Goal: Task Accomplishment & Management: Manage account settings

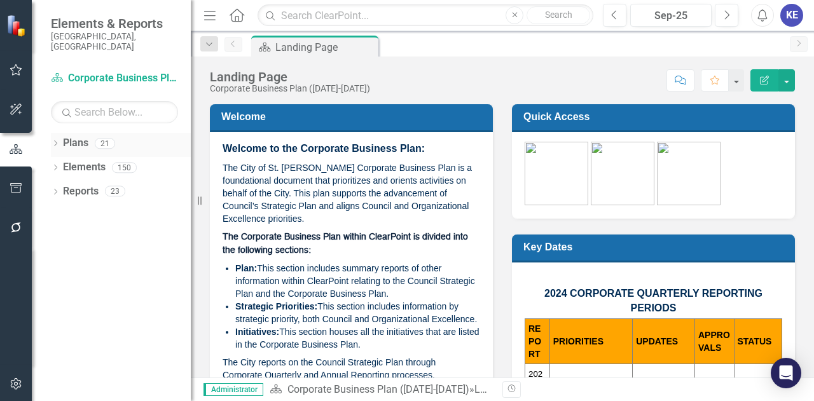
click at [52, 141] on icon "Dropdown" at bounding box center [55, 144] width 9 height 7
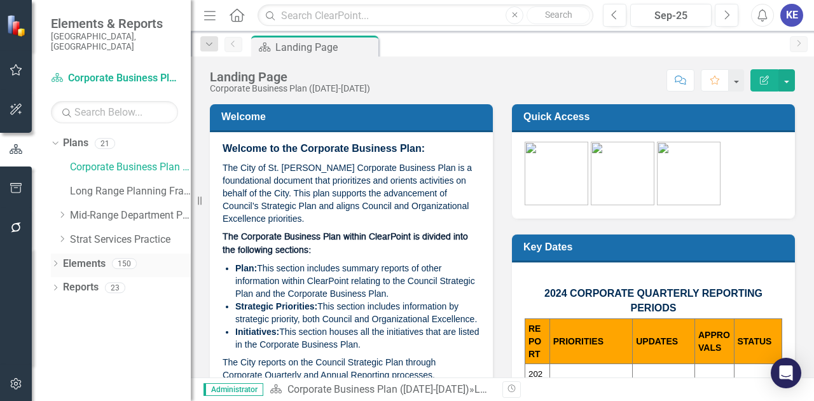
click at [67, 257] on link "Elements" at bounding box center [84, 264] width 43 height 15
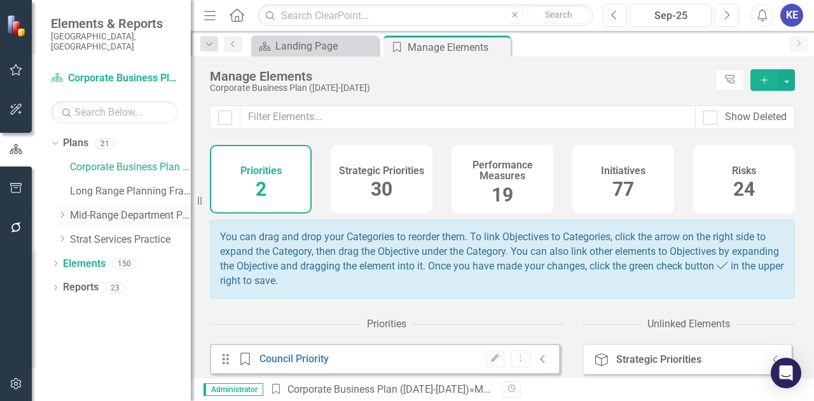
click at [69, 210] on div "Dropdown" at bounding box center [63, 215] width 13 height 11
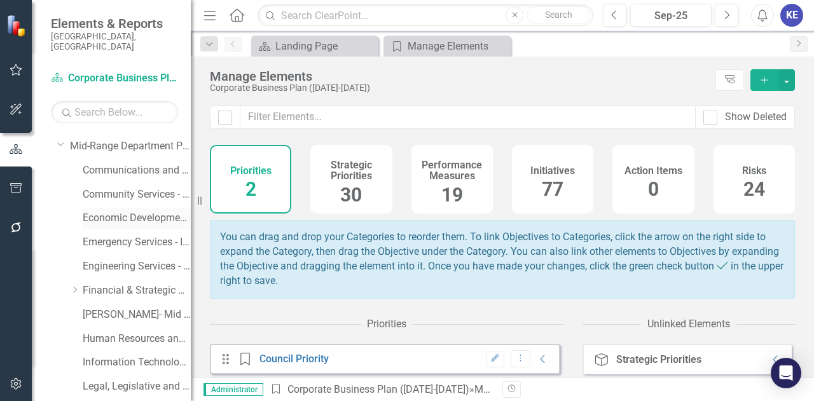
scroll to position [80, 0]
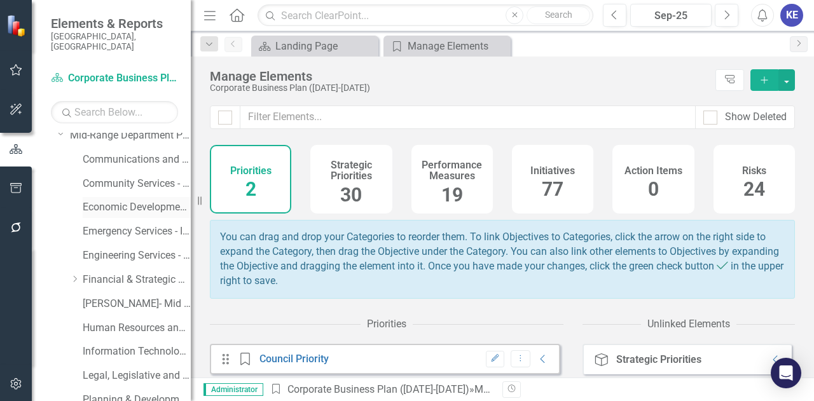
click at [119, 200] on link "Economic Development - Integrated Business Plan" at bounding box center [137, 207] width 108 height 15
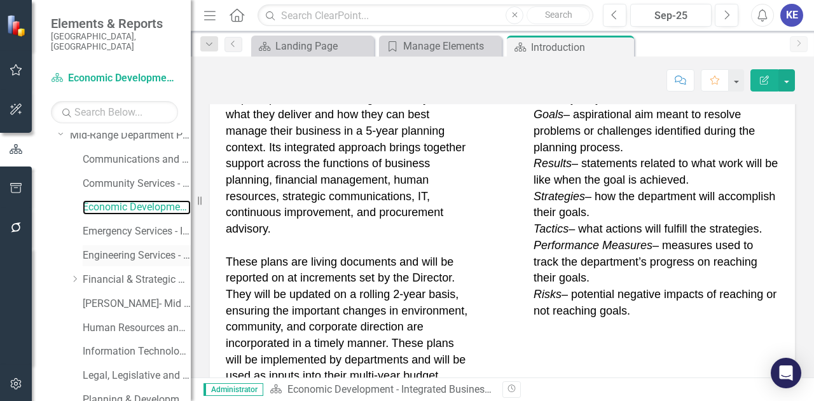
scroll to position [226, 0]
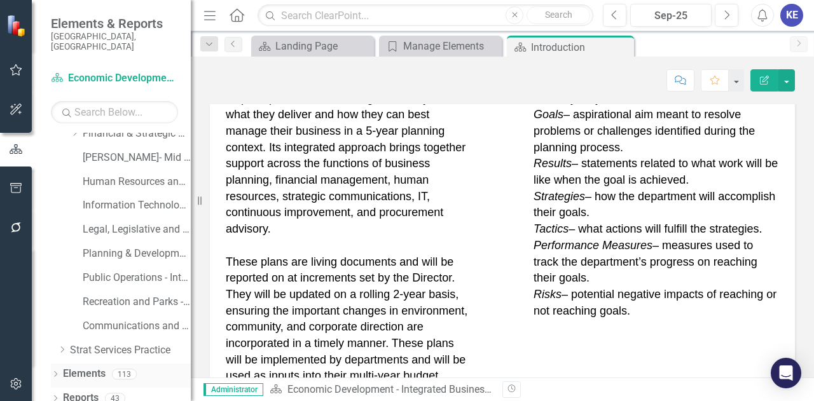
click at [97, 367] on link "Elements" at bounding box center [84, 374] width 43 height 15
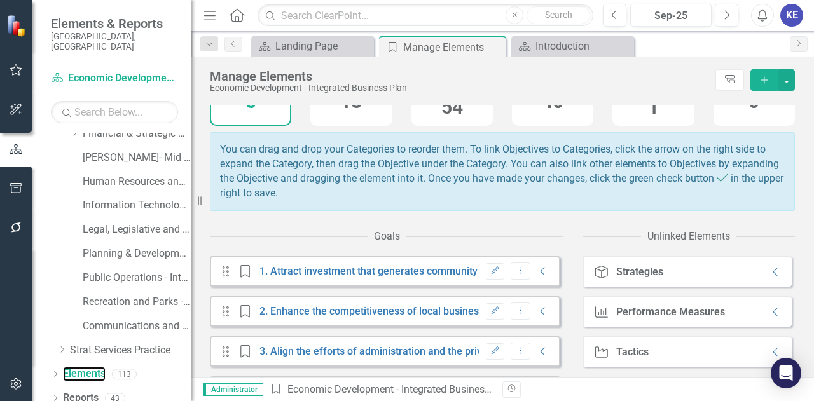
scroll to position [70, 0]
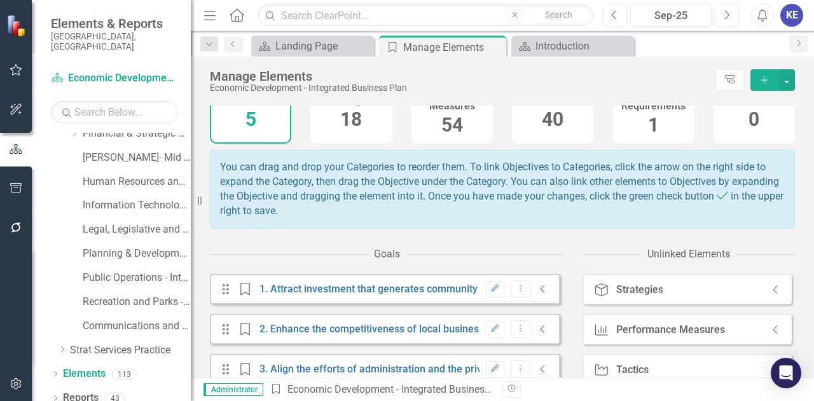
click at [343, 119] on span "18" at bounding box center [351, 119] width 22 height 22
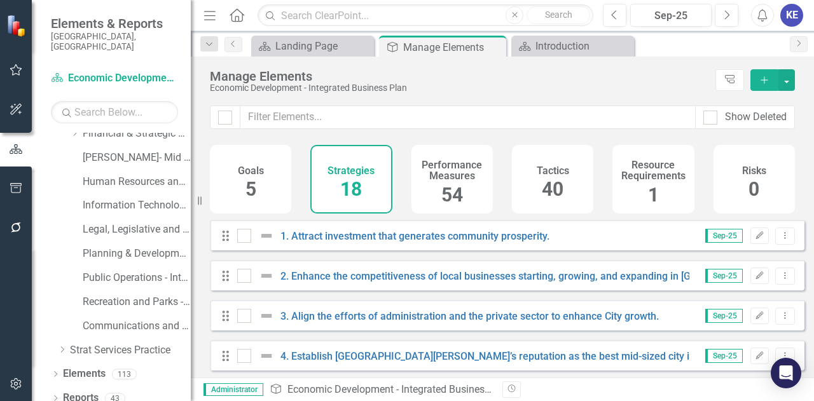
click at [274, 190] on div "Goals 5" at bounding box center [250, 179] width 81 height 69
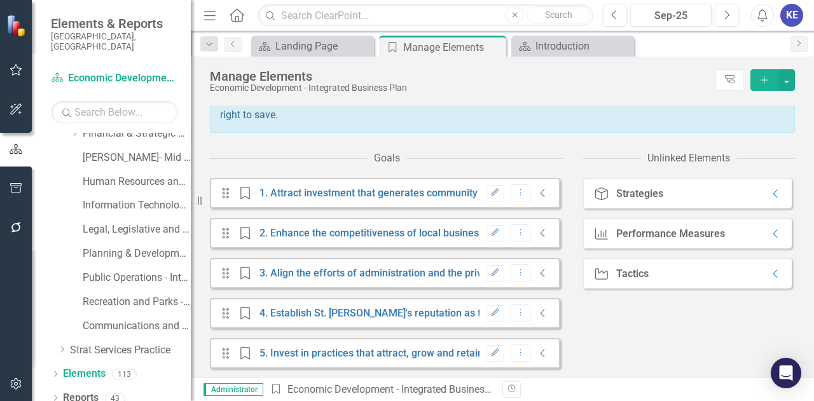
scroll to position [174, 0]
click at [531, 200] on div "Edit Dropdown Menu Collapse" at bounding box center [514, 192] width 71 height 17
click at [536, 191] on icon "Collapse" at bounding box center [542, 193] width 13 height 10
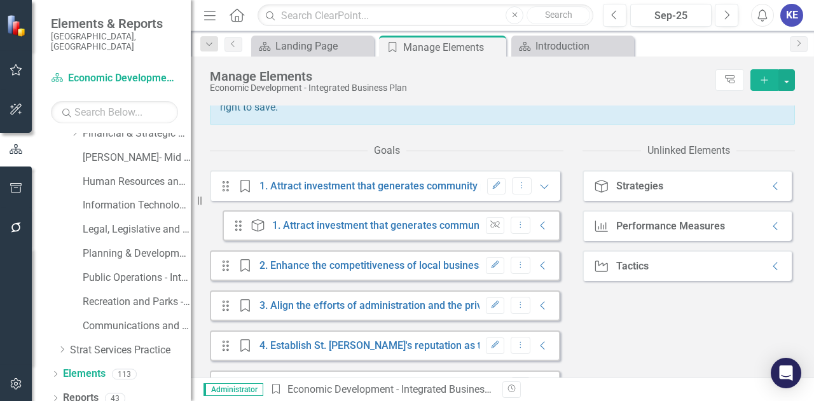
click at [536, 228] on icon "Collapse" at bounding box center [542, 226] width 13 height 10
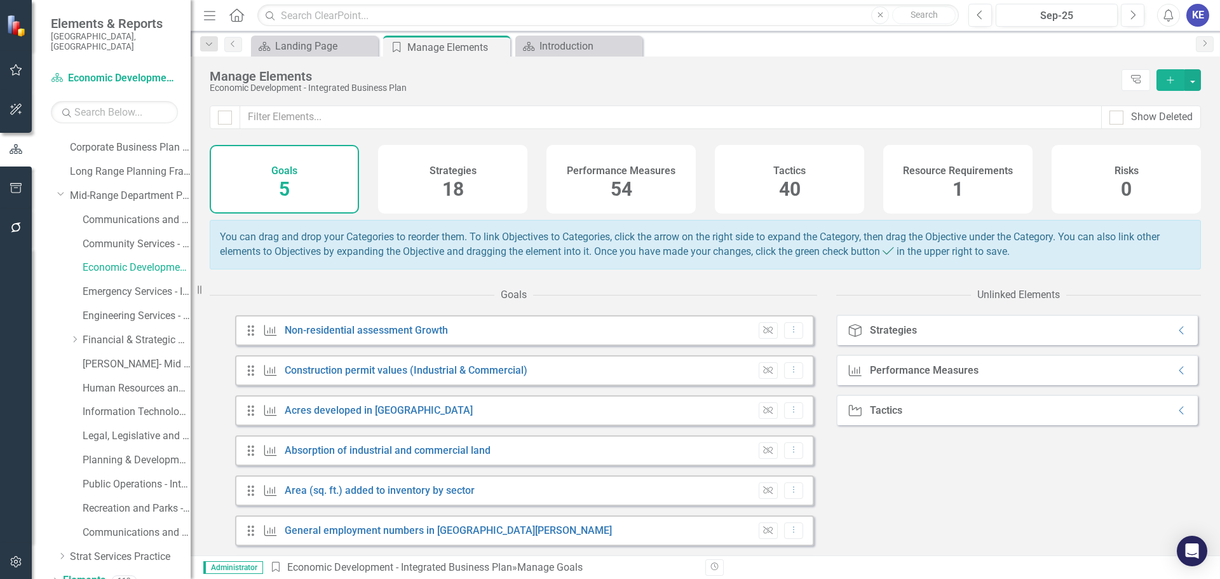
scroll to position [0, 0]
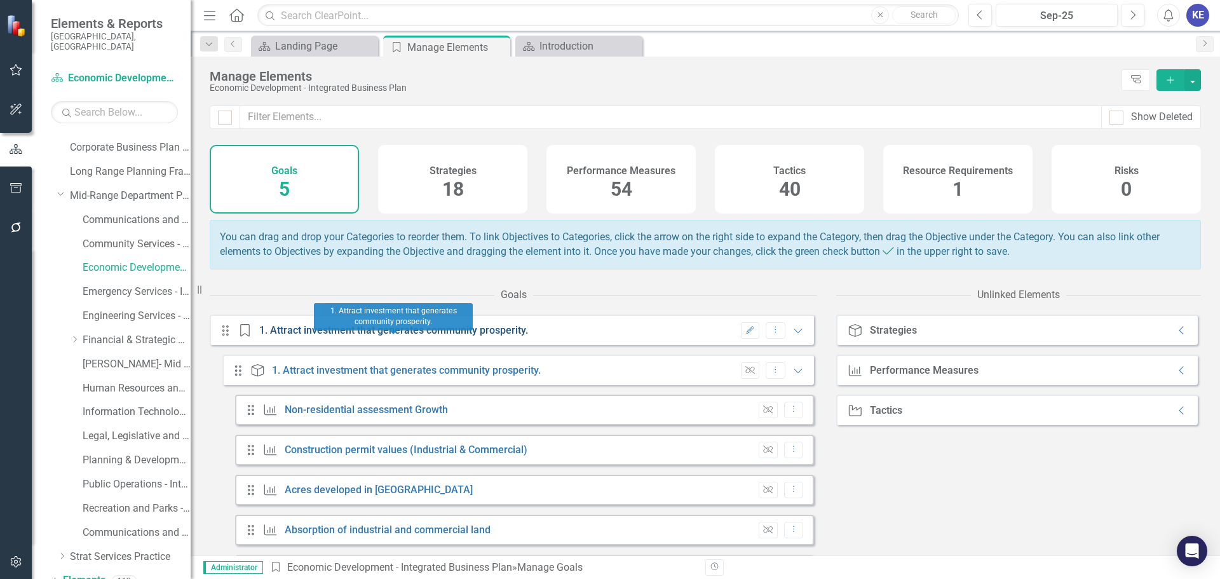
click at [472, 336] on link "1. Attract investment that generates community prosperity." at bounding box center [393, 330] width 269 height 12
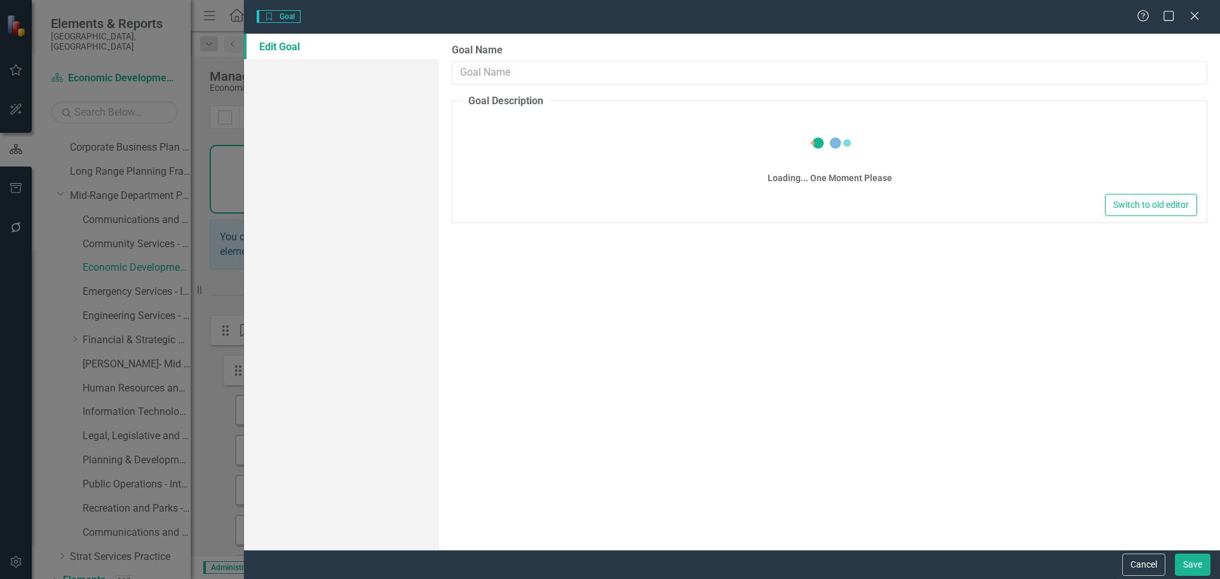
type input "1. Attract investment that generates community prosperity."
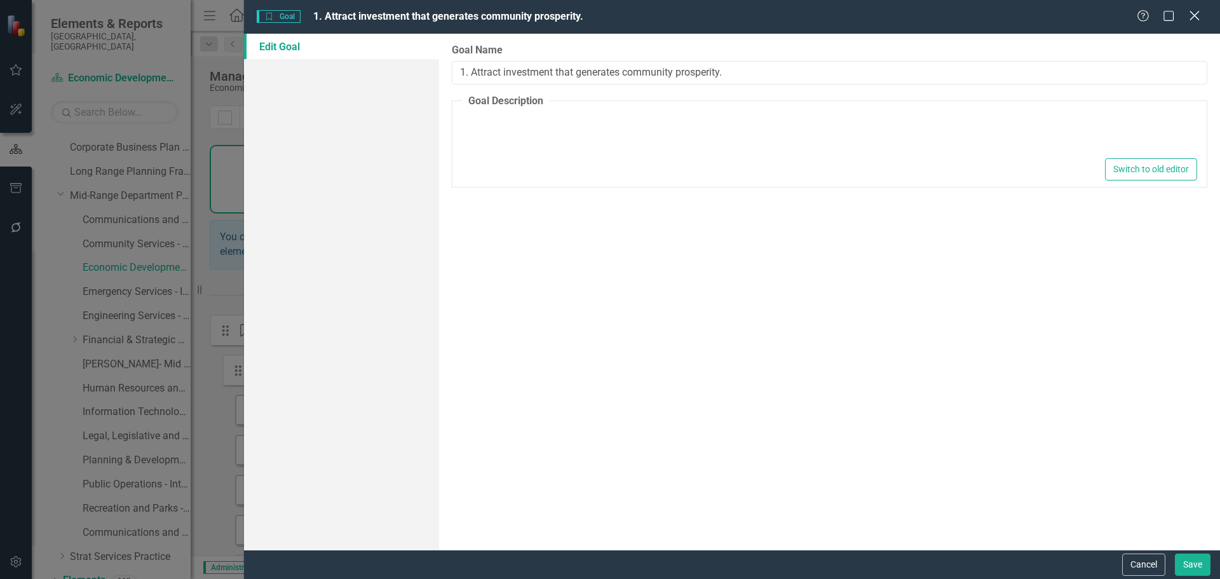
click at [813, 13] on icon "Close" at bounding box center [1195, 16] width 16 height 12
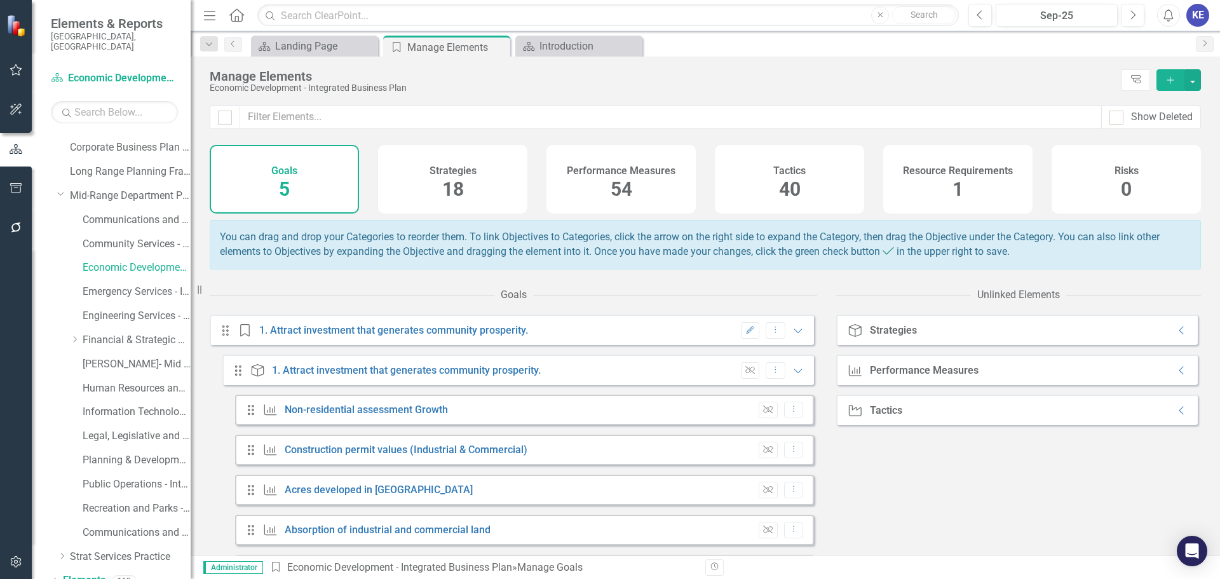
scroll to position [127, 0]
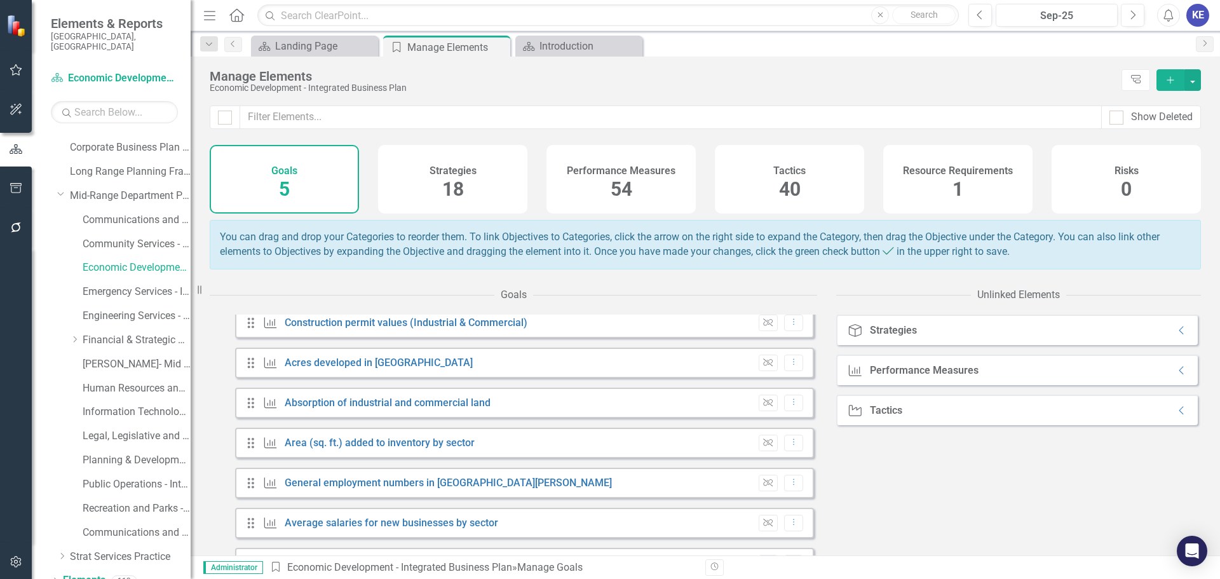
click at [460, 190] on span "18" at bounding box center [453, 189] width 22 height 22
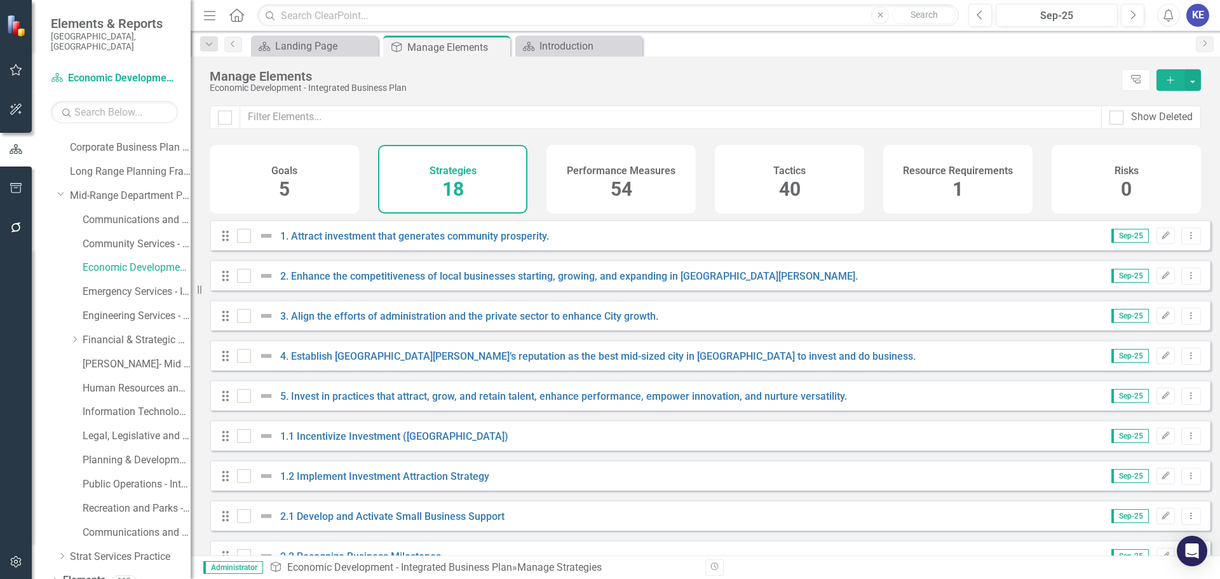
click at [611, 193] on span "54" at bounding box center [622, 189] width 22 height 22
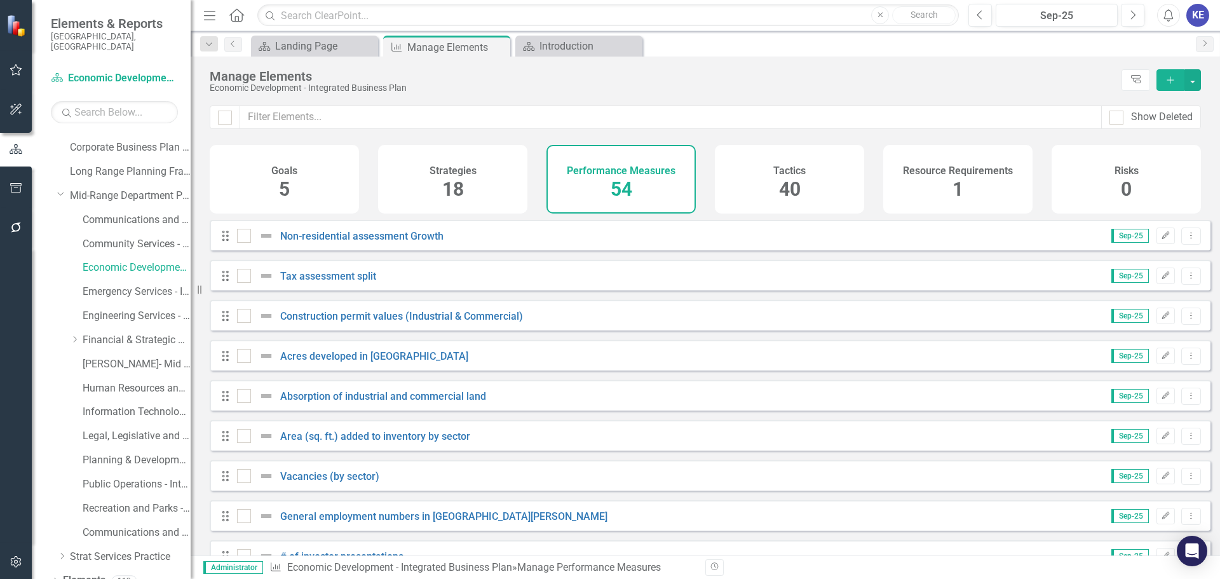
checkbox input "false"
click at [276, 185] on div "Goals 5" at bounding box center [284, 179] width 149 height 69
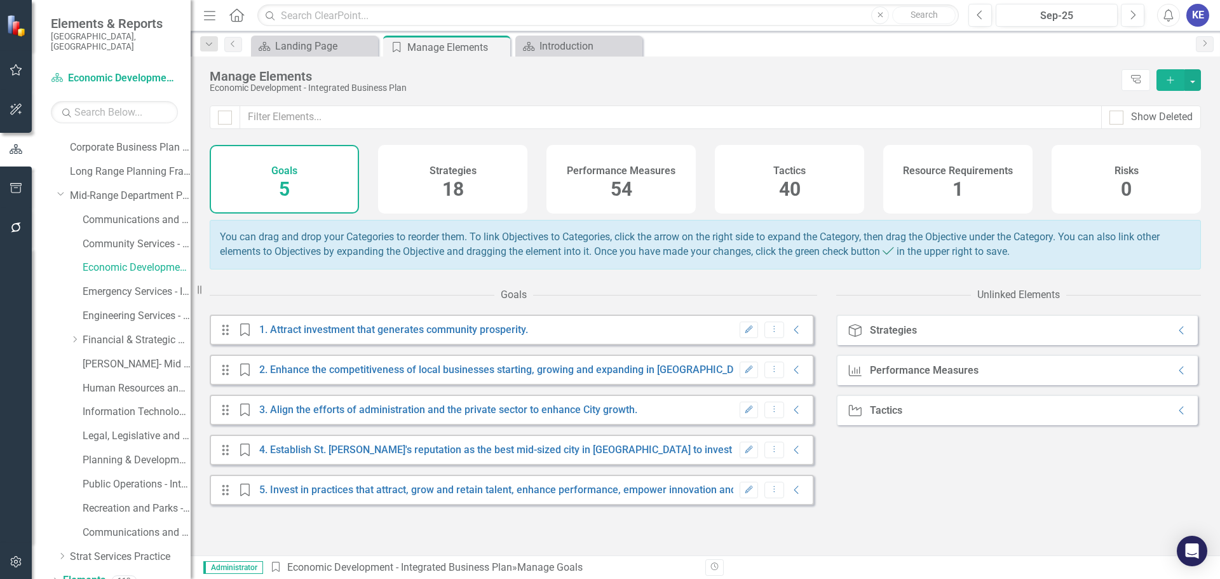
click at [409, 186] on div "Strategies 18" at bounding box center [452, 179] width 149 height 69
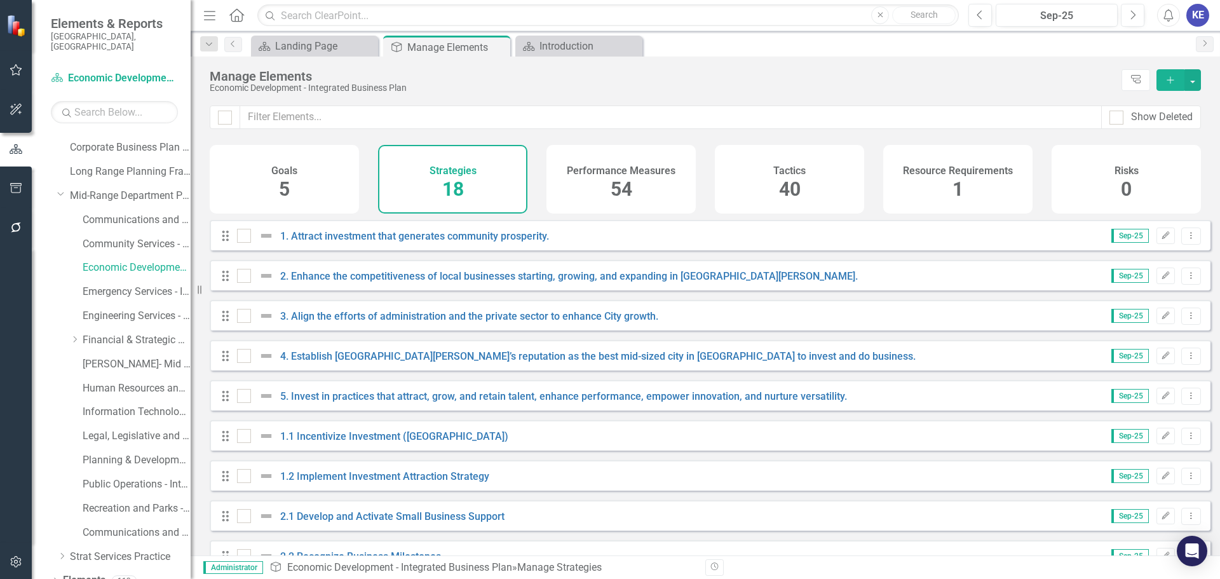
click at [662, 189] on div "Performance Measures 54" at bounding box center [621, 179] width 149 height 69
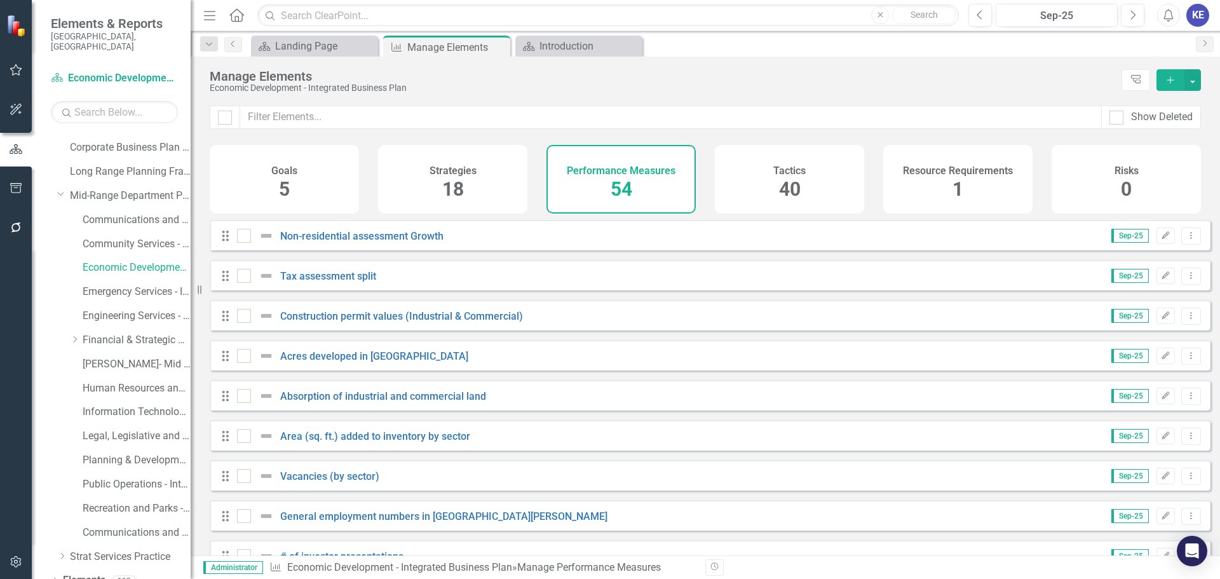
click at [781, 188] on span "40" at bounding box center [790, 189] width 22 height 22
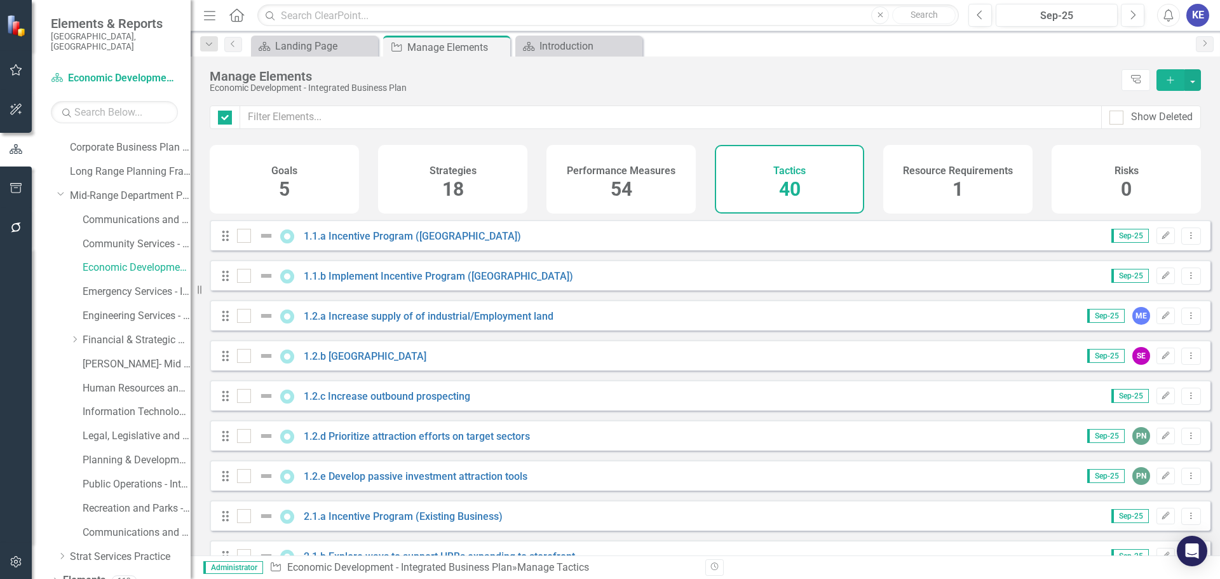
checkbox input "false"
click at [287, 193] on span "5" at bounding box center [284, 189] width 11 height 22
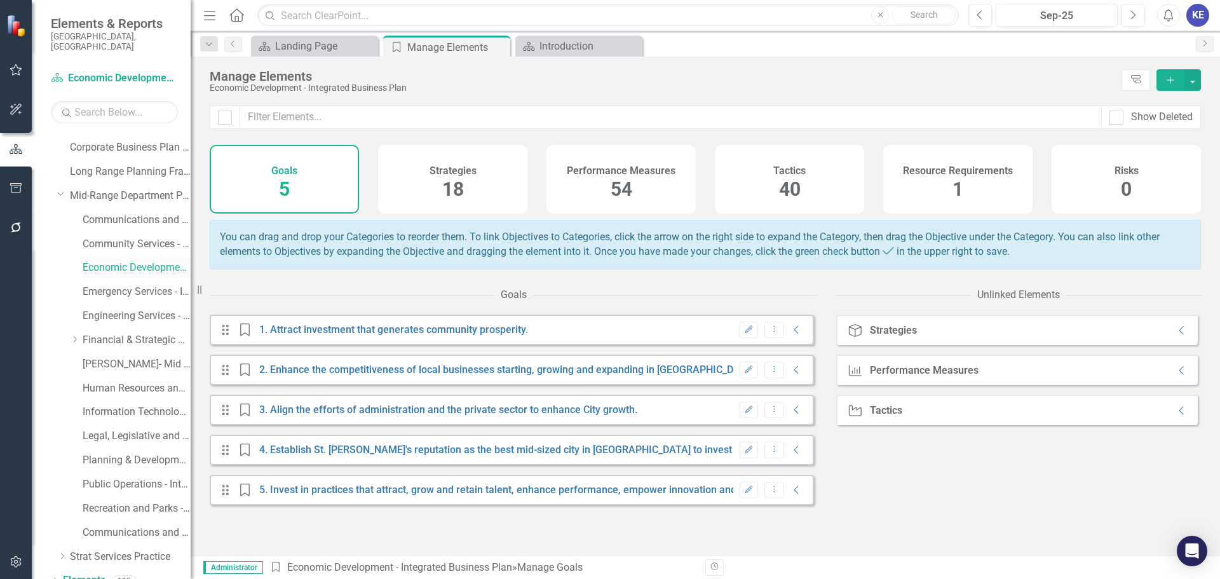
click at [107, 261] on link "Economic Development - Integrated Business Plan" at bounding box center [137, 268] width 108 height 15
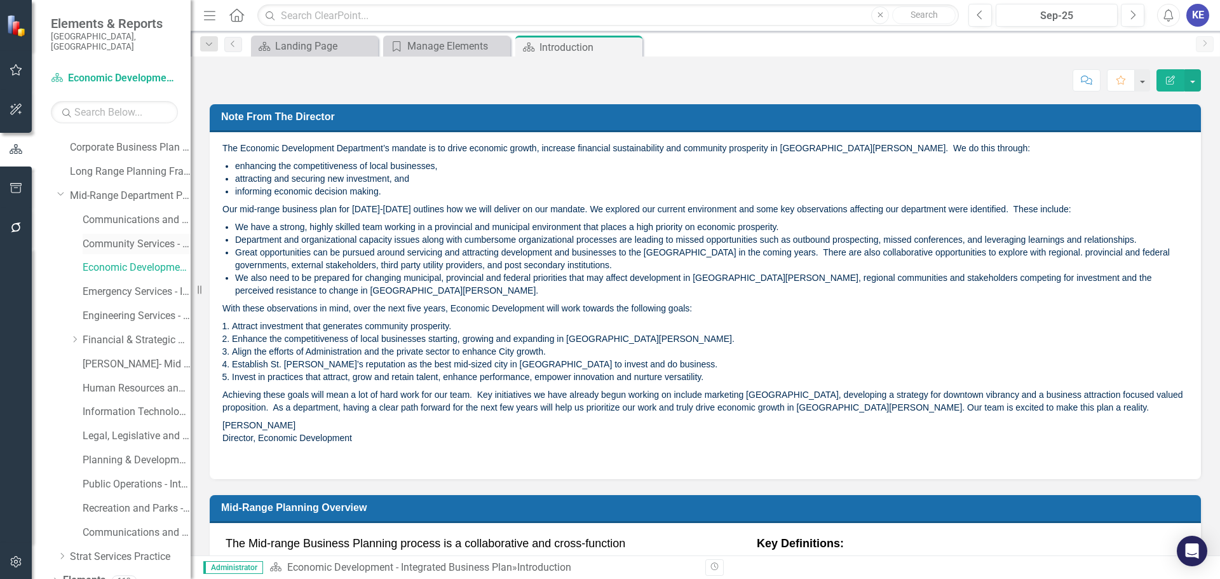
click at [115, 237] on link "Community Services - Integrated Business Plan" at bounding box center [137, 244] width 108 height 15
click at [121, 261] on link "Economic Development - Integrated Business Plan" at bounding box center [137, 268] width 108 height 15
click at [113, 237] on link "Community Services - Integrated Business Plan" at bounding box center [137, 244] width 108 height 15
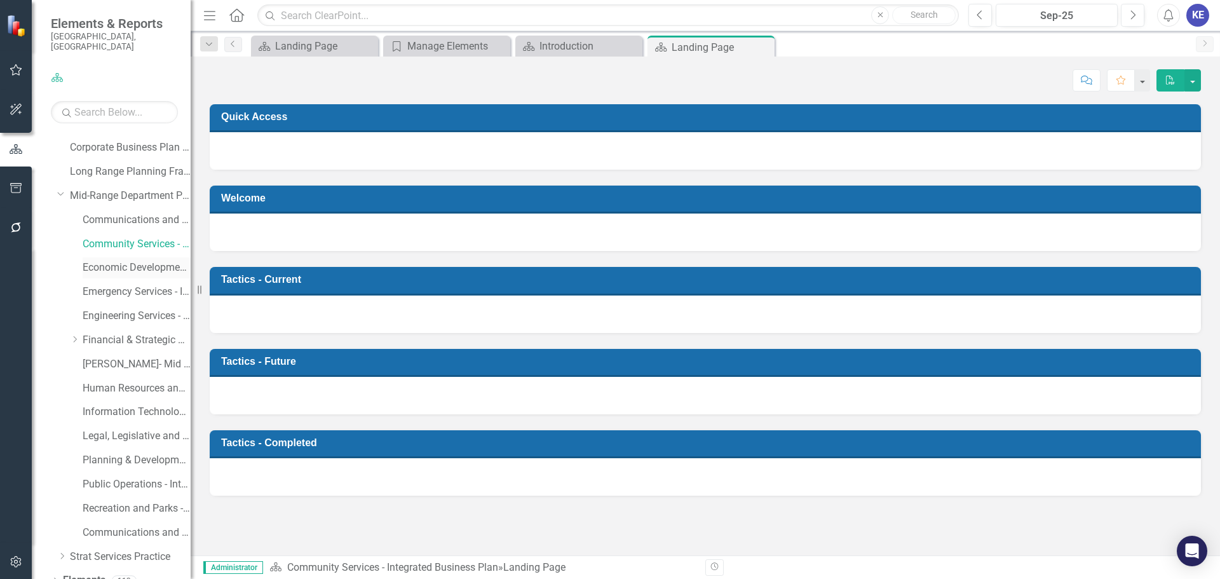
click at [118, 261] on link "Economic Development - Integrated Business Plan" at bounding box center [137, 268] width 108 height 15
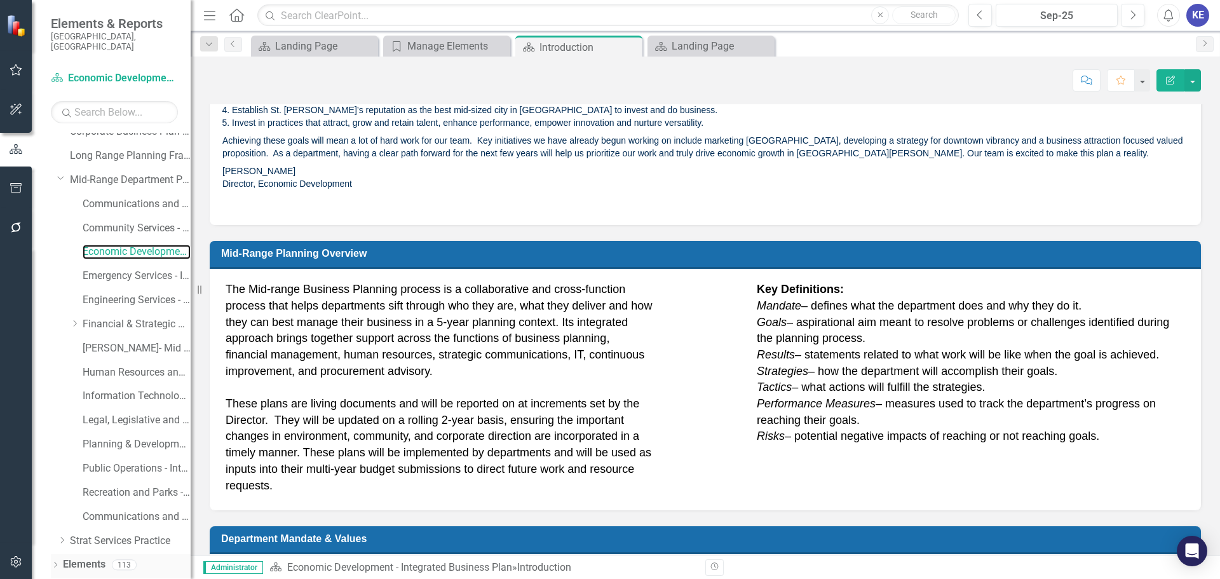
scroll to position [49, 0]
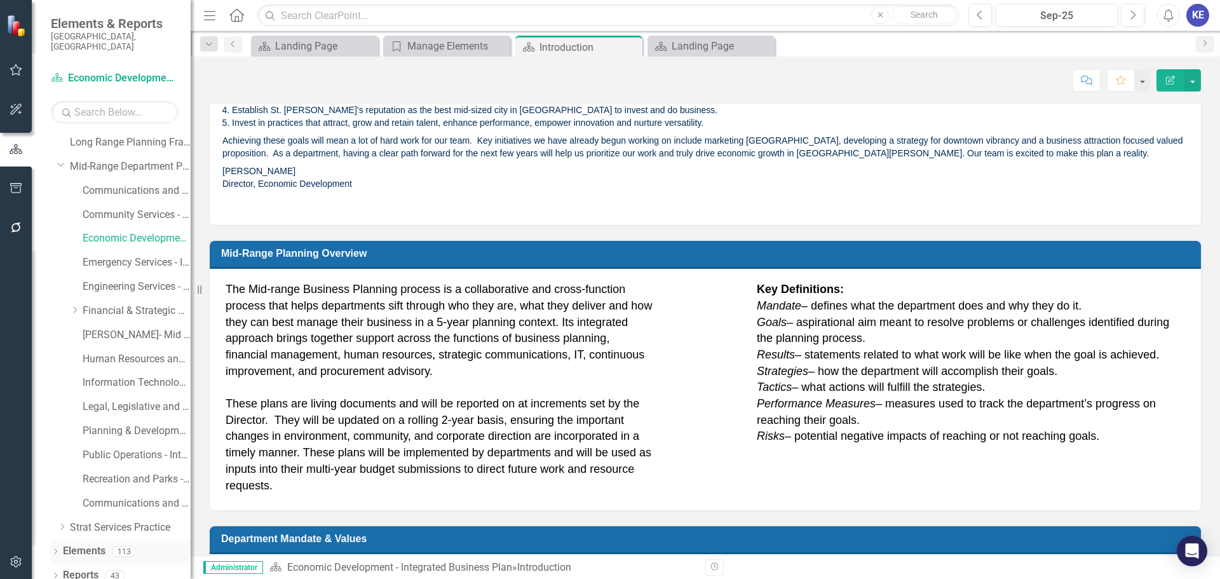
click at [104, 400] on link "Elements" at bounding box center [84, 551] width 43 height 15
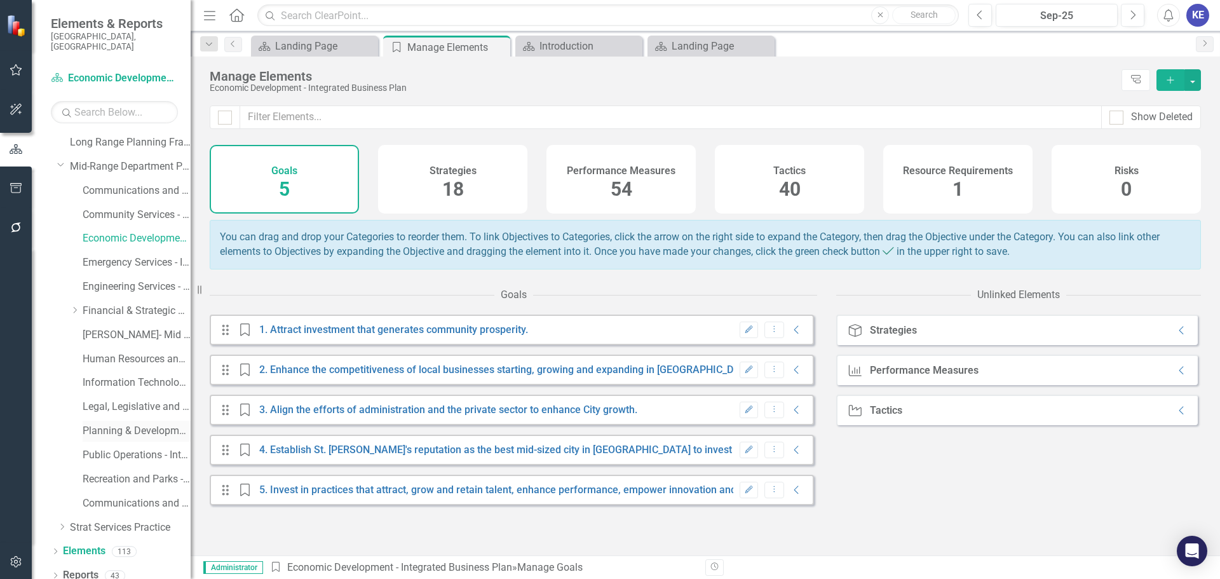
click at [140, 400] on link "Planning & Development - Integrated Business Plan" at bounding box center [137, 431] width 108 height 15
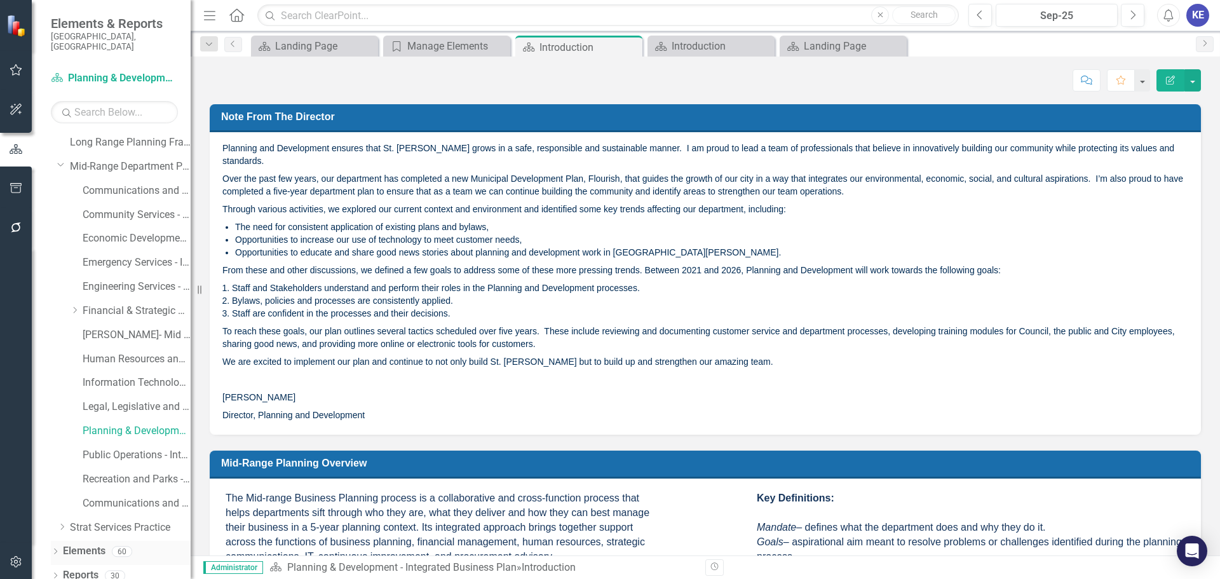
click at [97, 400] on link "Elements" at bounding box center [84, 551] width 43 height 15
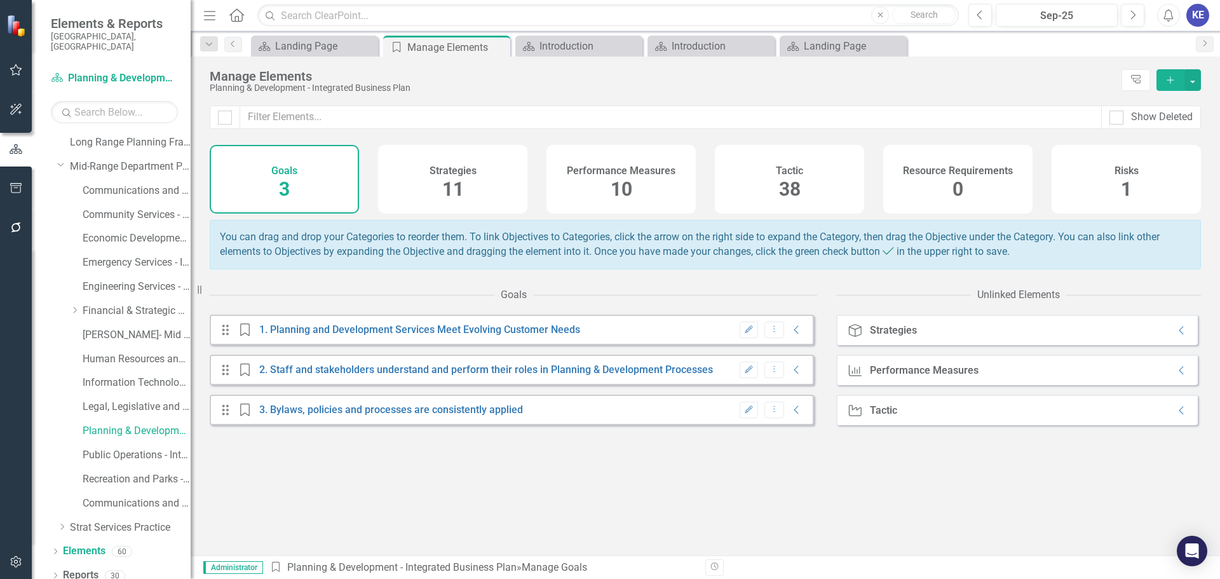
click at [443, 175] on h4 "Strategies" at bounding box center [453, 170] width 47 height 11
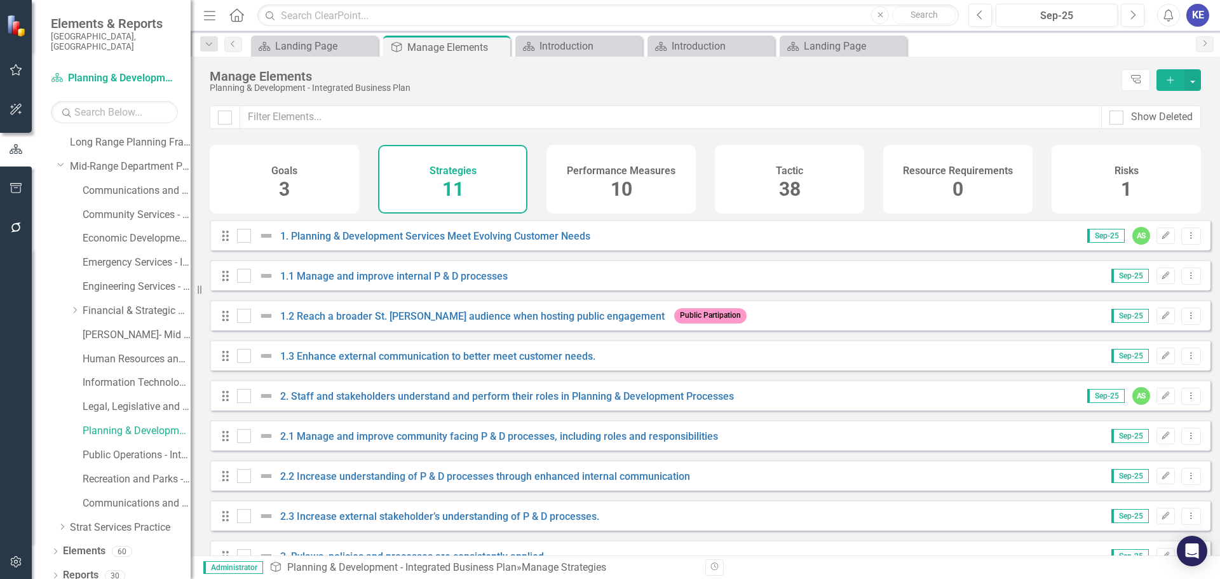
click at [613, 205] on div "Performance Measures 10" at bounding box center [621, 179] width 149 height 69
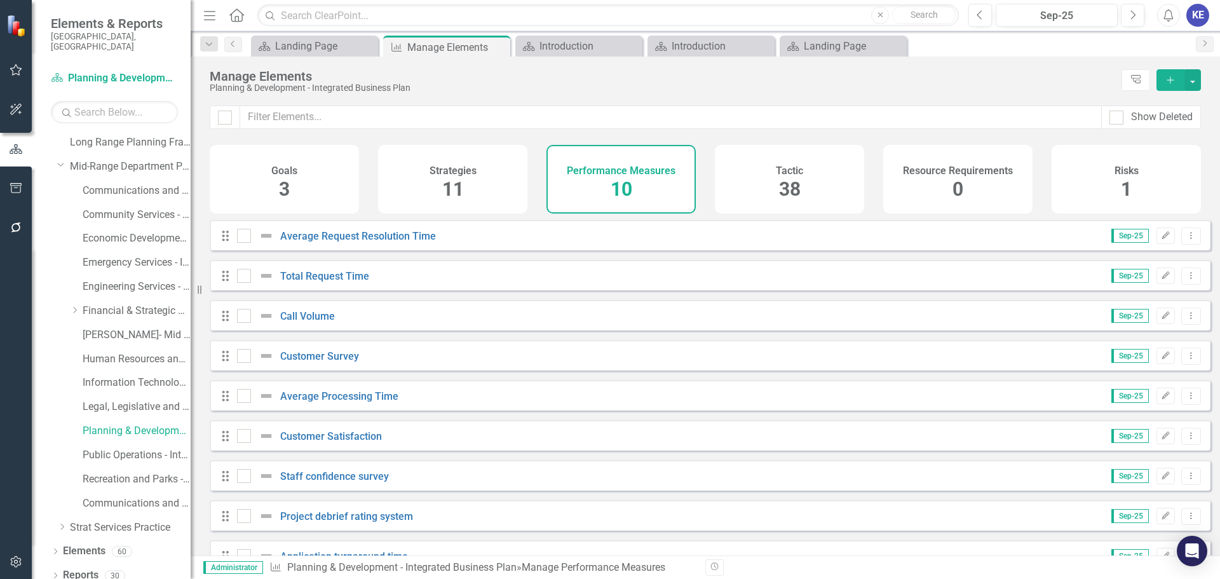
click at [444, 198] on span "11" at bounding box center [453, 189] width 22 height 22
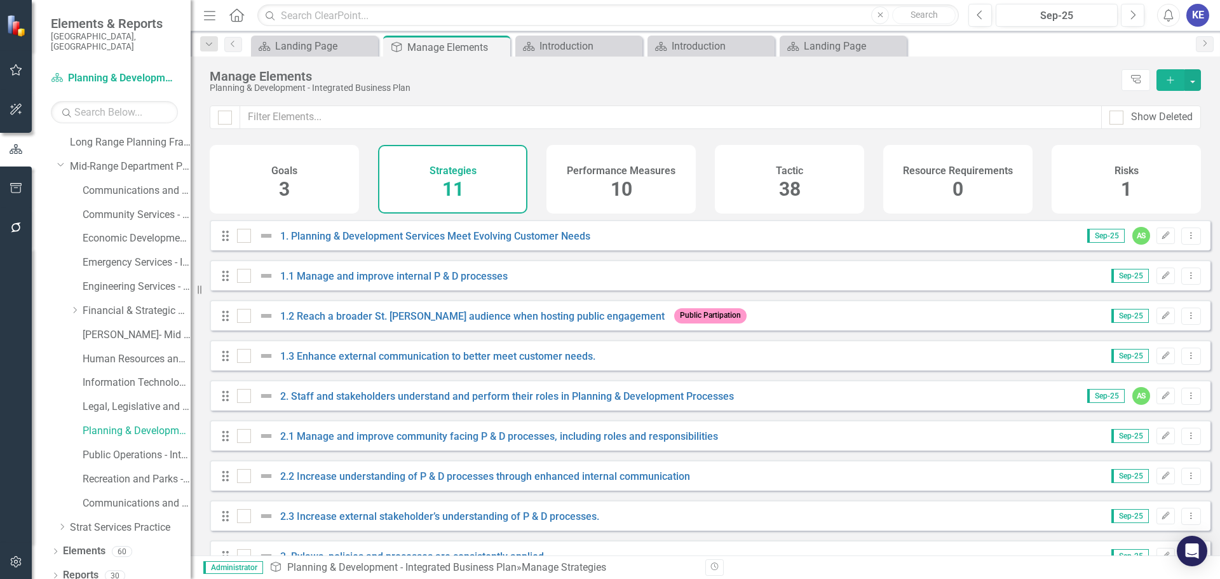
click at [337, 172] on div "Goals 3" at bounding box center [284, 179] width 149 height 69
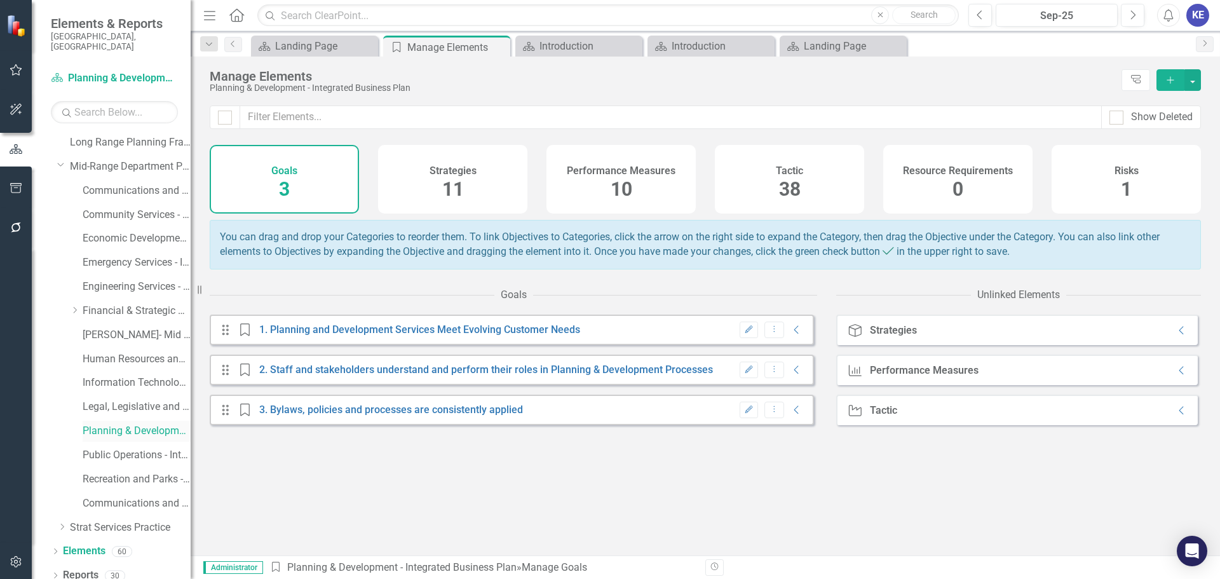
drag, startPoint x: 132, startPoint y: 426, endPoint x: 136, endPoint y: 417, distance: 9.7
click at [132, 400] on link "Planning & Development - Integrated Business Plan" at bounding box center [137, 431] width 108 height 15
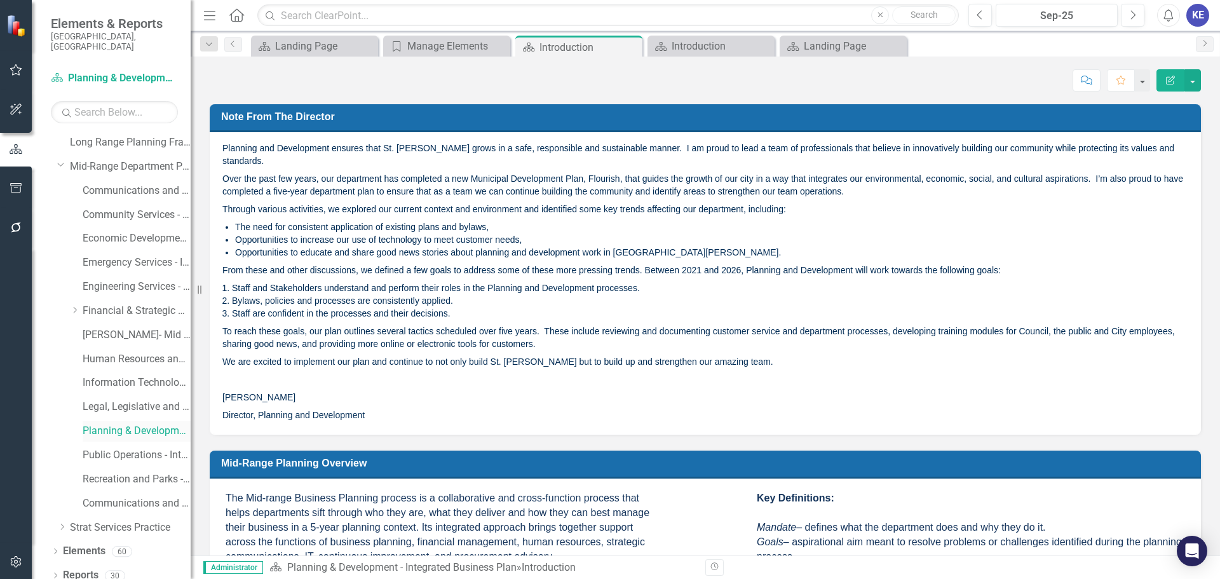
click at [137, 400] on link "Planning & Development - Integrated Business Plan" at bounding box center [137, 431] width 108 height 15
click at [87, 400] on link "Elements" at bounding box center [84, 551] width 43 height 15
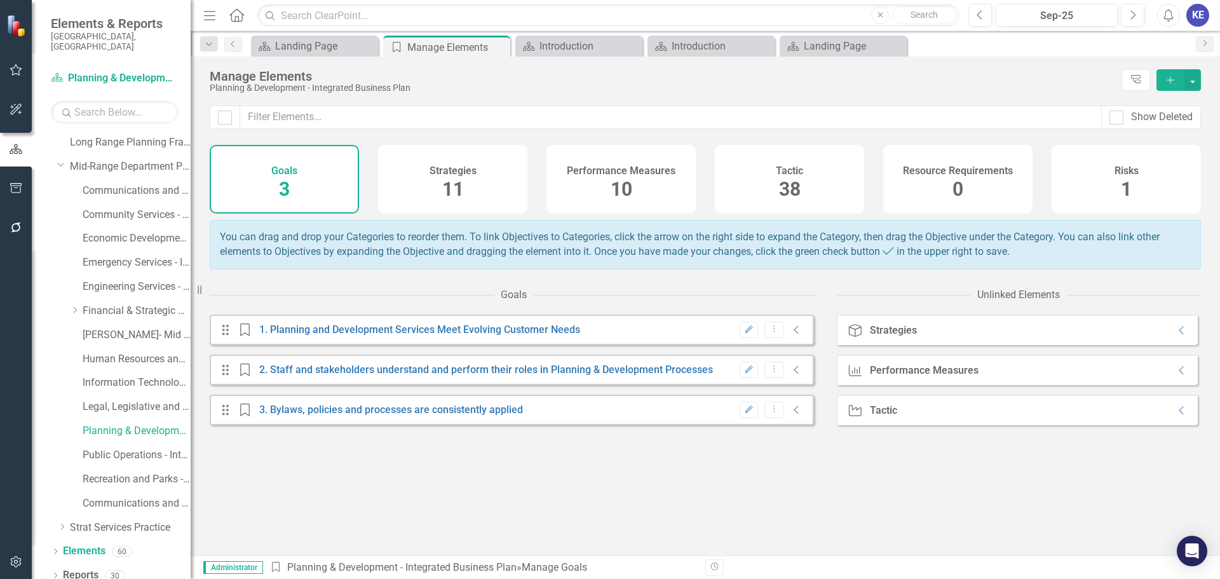
click at [470, 400] on div "Drag Goal 1. Planning and Development Services Meet Evolving Customer Needs Edi…" at bounding box center [514, 435] width 608 height 241
click at [800, 166] on h4 "Tactic" at bounding box center [789, 170] width 27 height 11
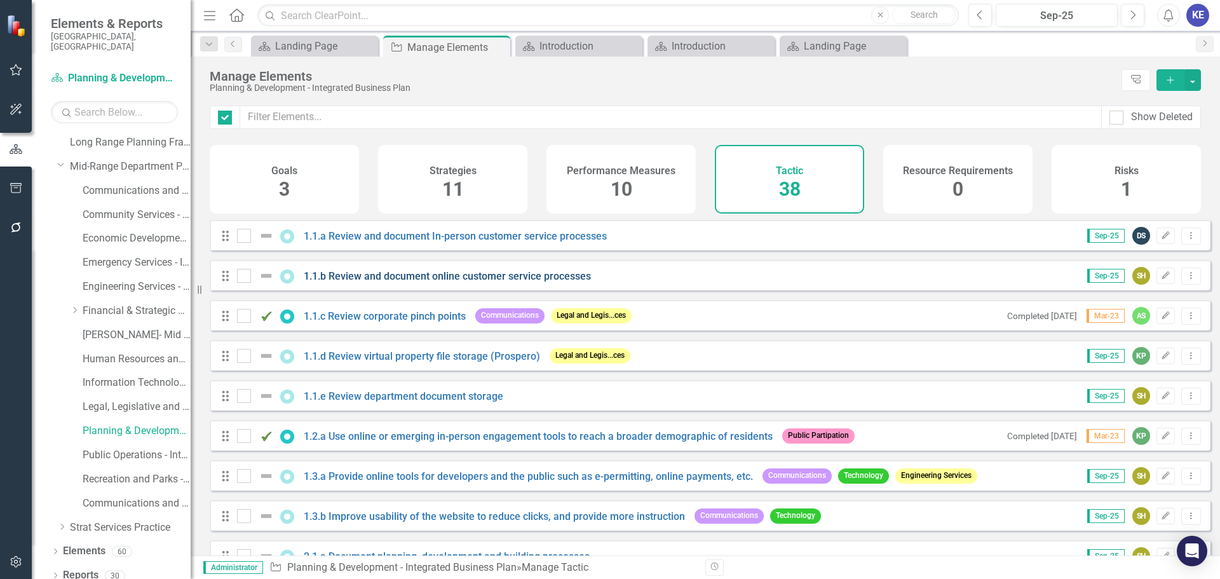
checkbox input "false"
click at [540, 242] on link "1.1.a Review and document In-person customer service processes" at bounding box center [455, 236] width 303 height 12
click at [200, 200] on div "Resize" at bounding box center [196, 289] width 10 height 579
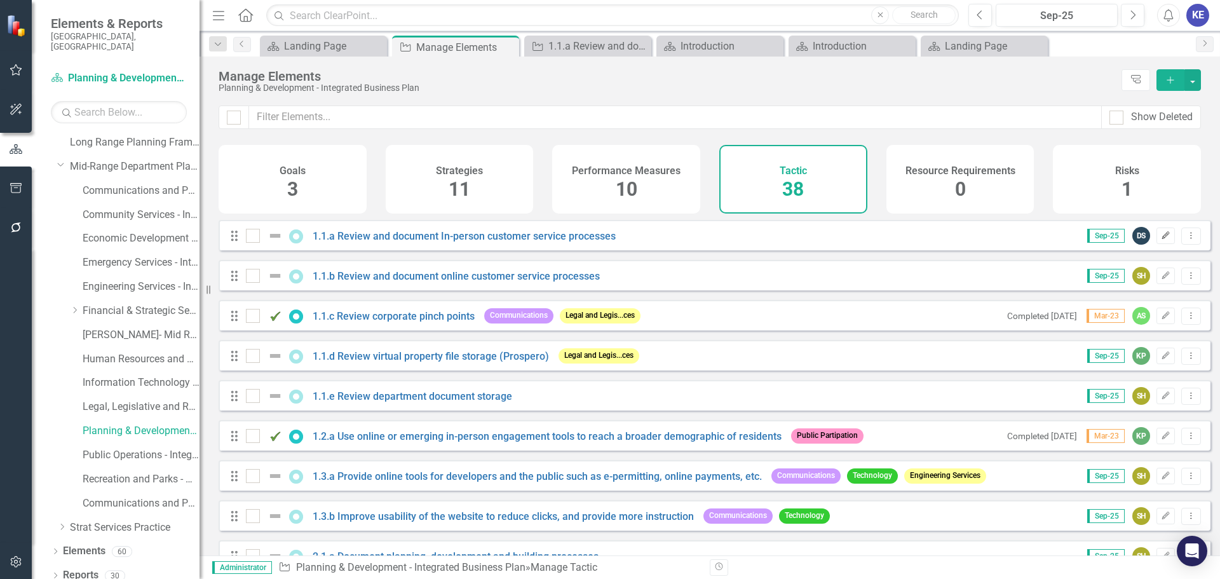
click at [813, 240] on icon "Edit" at bounding box center [1166, 236] width 10 height 8
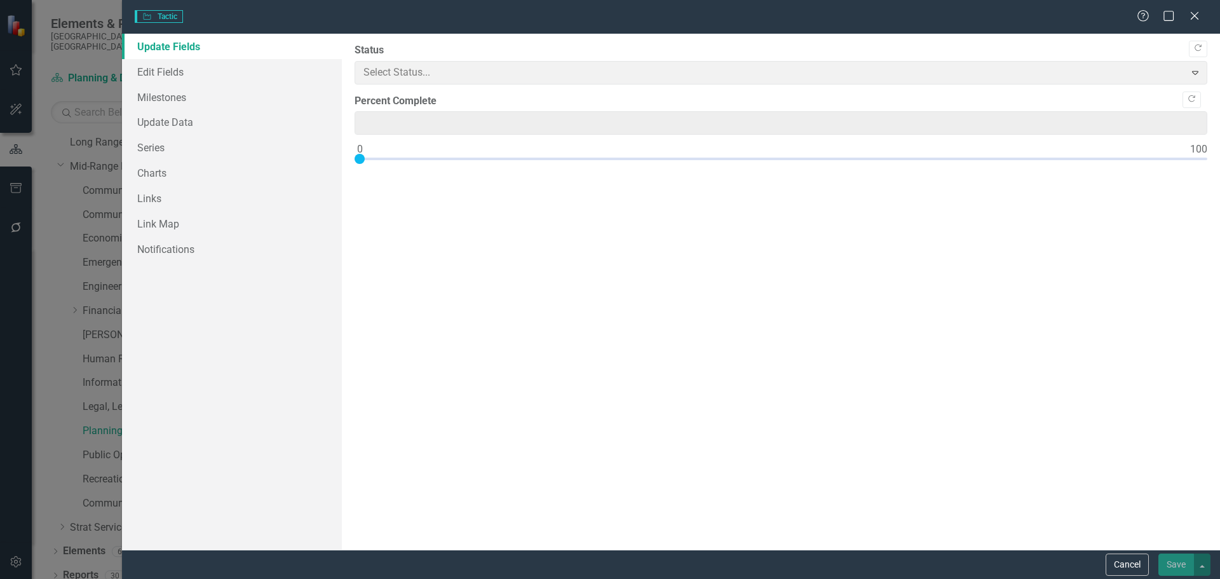
type input "0"
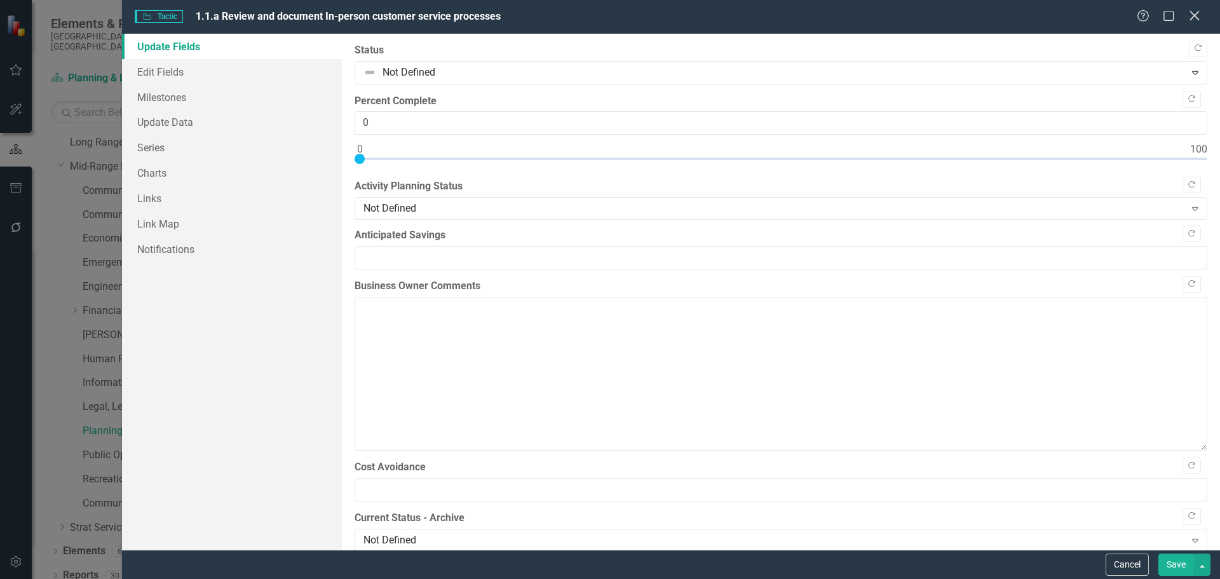
click at [813, 14] on icon "Close" at bounding box center [1195, 16] width 16 height 12
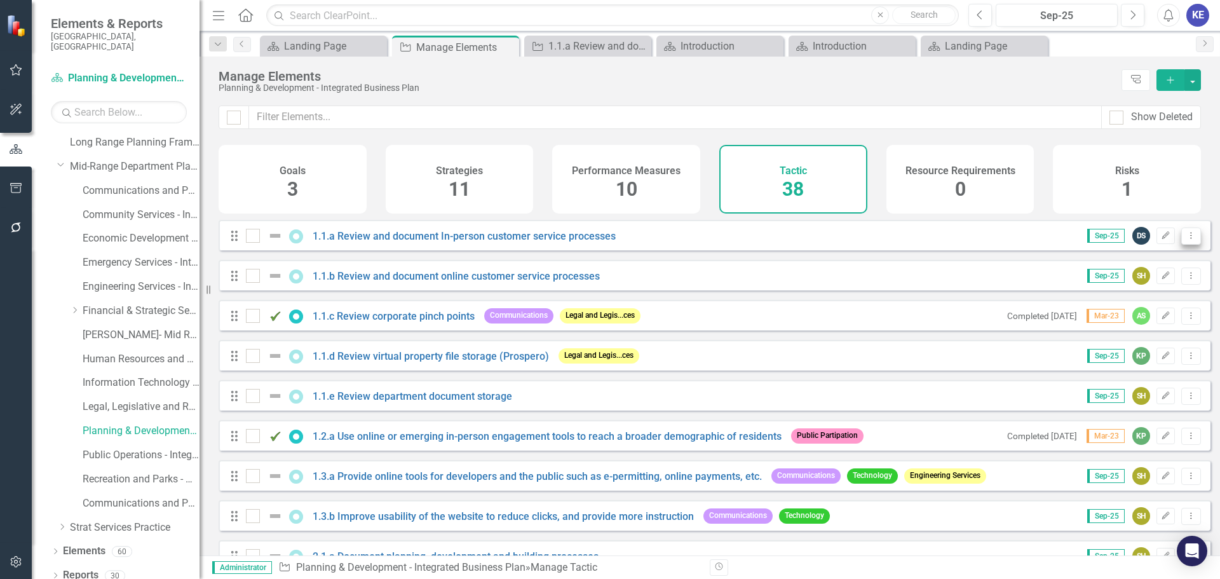
click at [813, 239] on button "Dropdown Menu" at bounding box center [1191, 236] width 20 height 17
click at [813, 271] on div "Drag 1.1.b Review and document online customer service processes Sep-25 SH Edit…" at bounding box center [715, 275] width 992 height 31
click at [813, 243] on button "Dropdown Menu" at bounding box center [1191, 236] width 20 height 17
click at [813, 262] on link "Edit Edit Tactic" at bounding box center [1139, 267] width 103 height 24
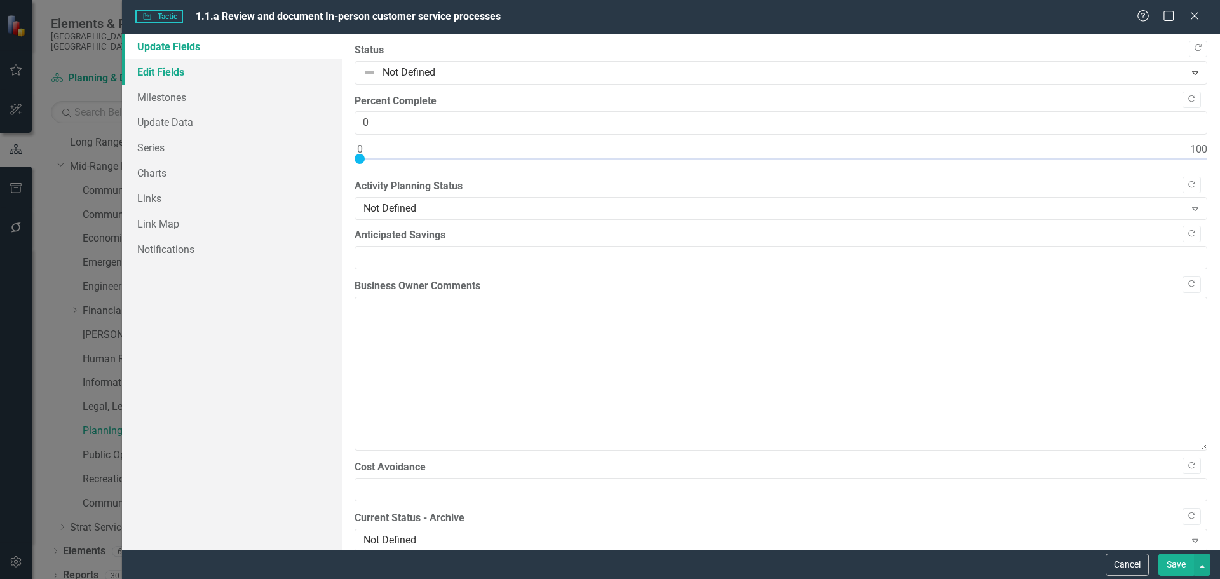
click at [165, 72] on link "Edit Fields" at bounding box center [232, 71] width 220 height 25
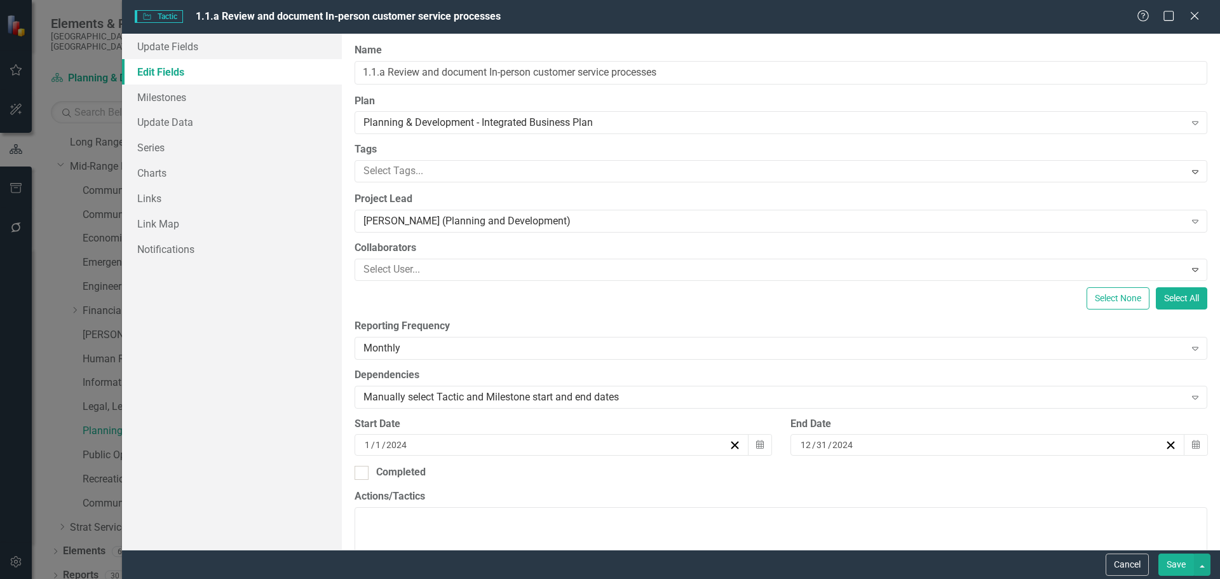
click at [603, 183] on div "ClearPoint Can Do More! How ClearPoint Can Help Close Enterprise plans can auto…" at bounding box center [781, 292] width 878 height 516
click at [485, 269] on div at bounding box center [771, 269] width 827 height 17
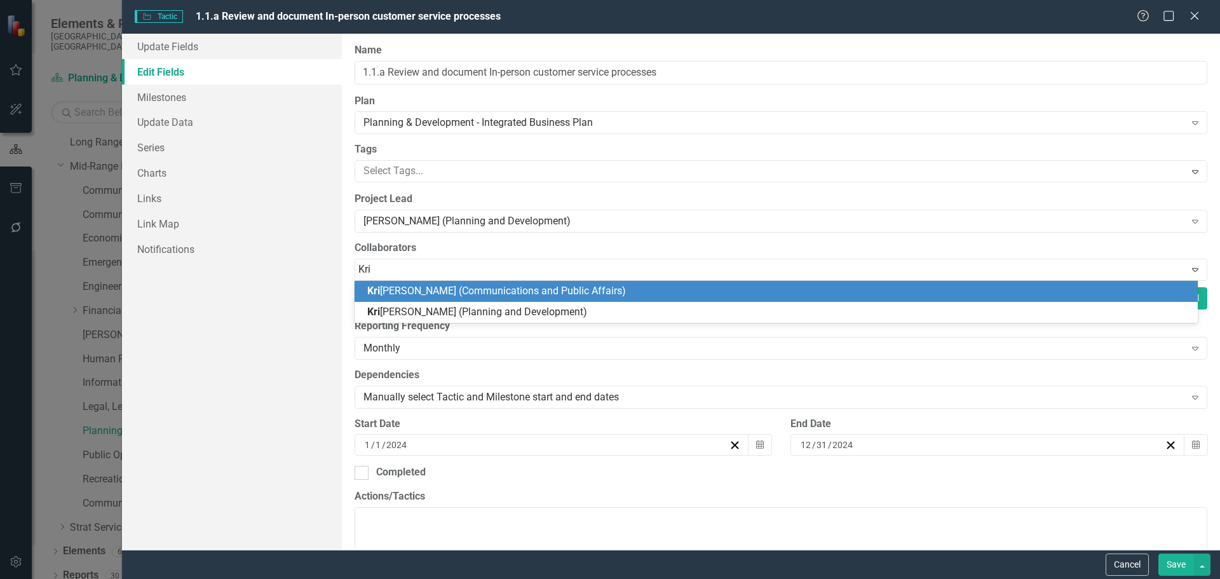
type input "[PERSON_NAME]"
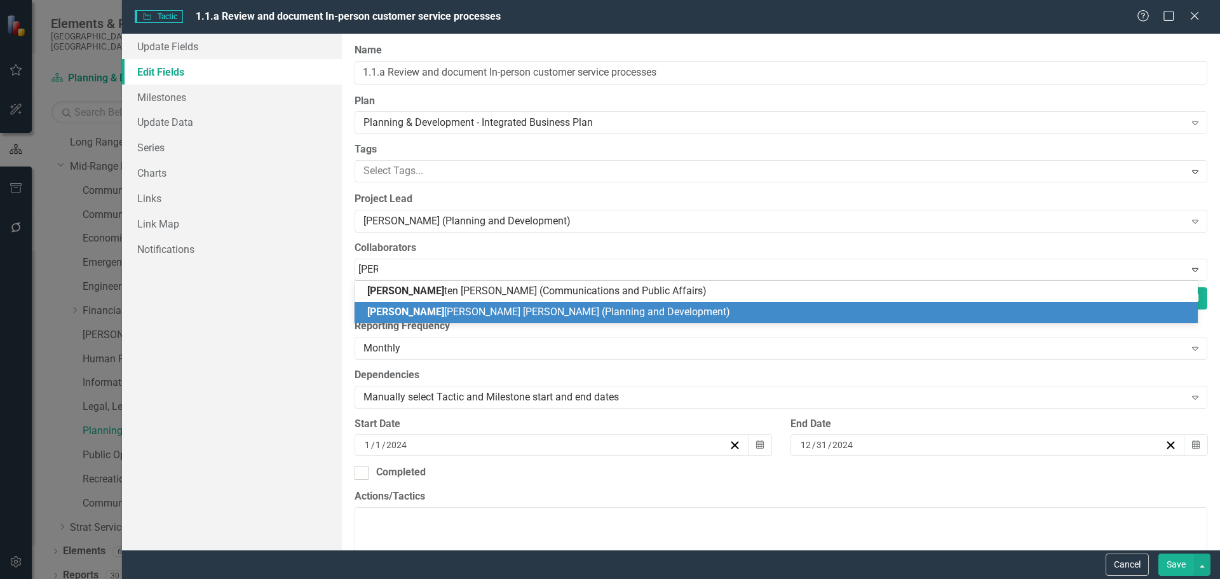
click at [390, 318] on div "[PERSON_NAME] [PERSON_NAME] [PERSON_NAME] (Planning and Development)" at bounding box center [778, 312] width 823 height 15
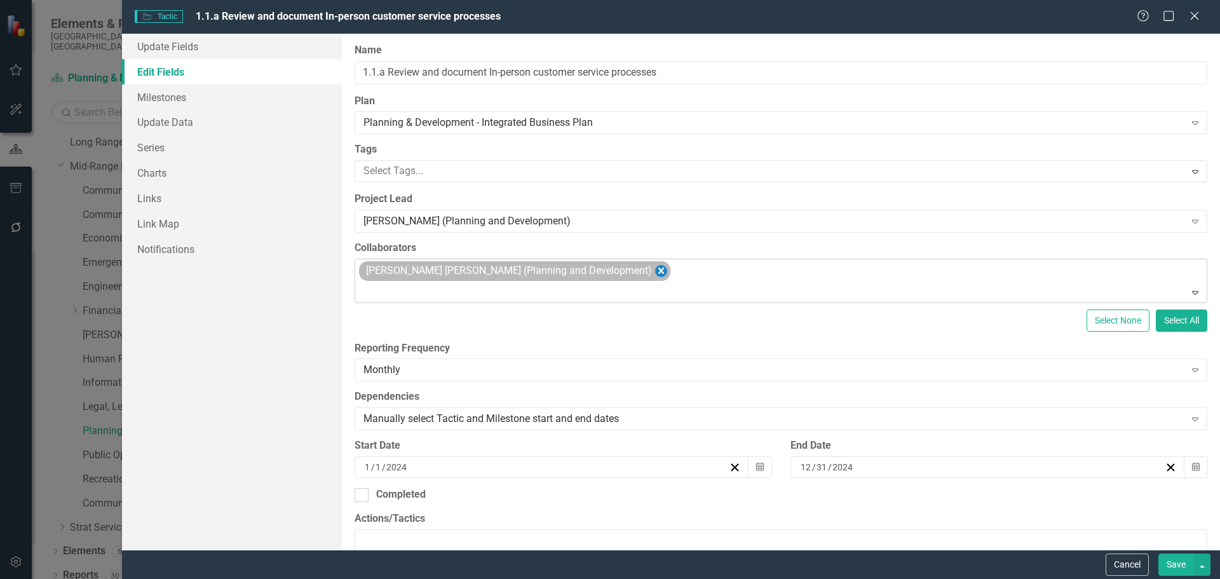
click at [655, 274] on icon "Remove Kristina Peter (Planning and Development)" at bounding box center [661, 271] width 12 height 16
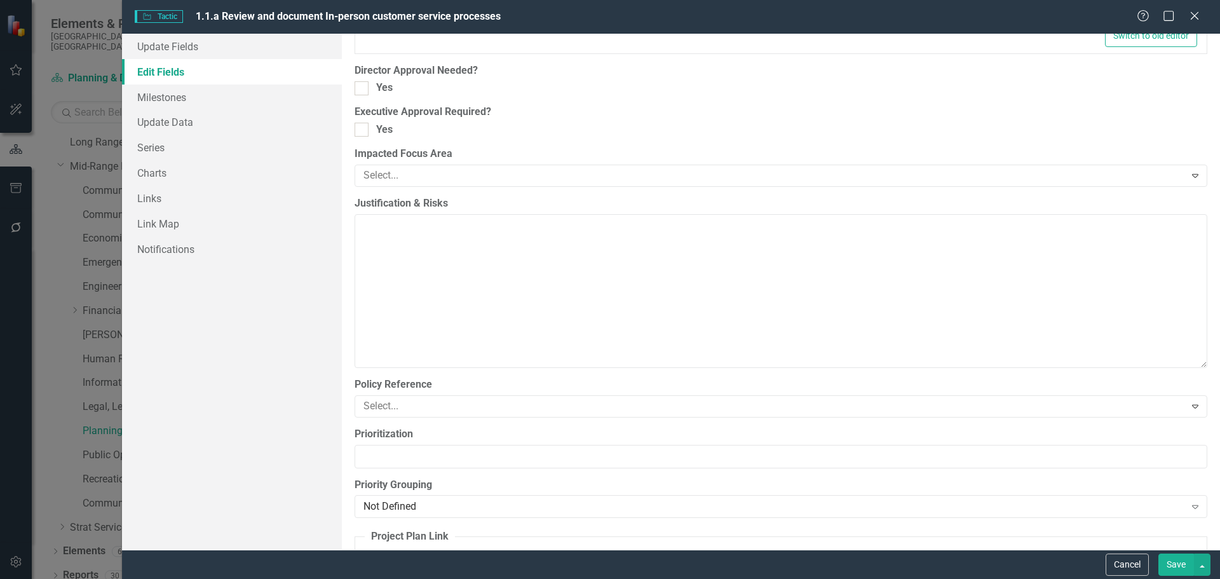
scroll to position [1652, 0]
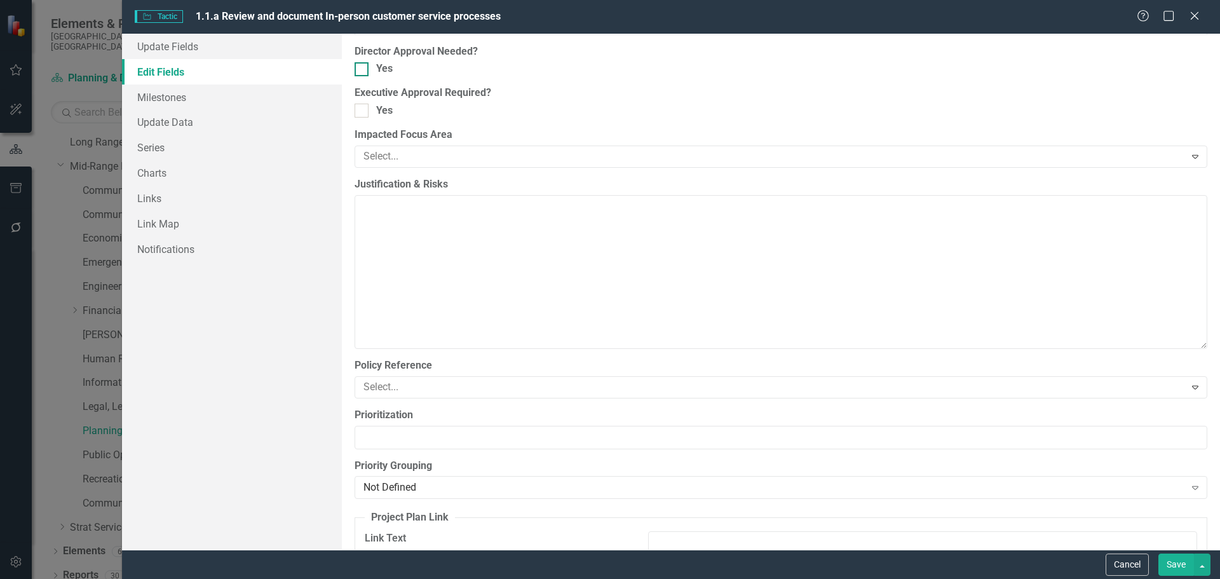
click at [362, 70] on input "Yes" at bounding box center [359, 66] width 8 height 8
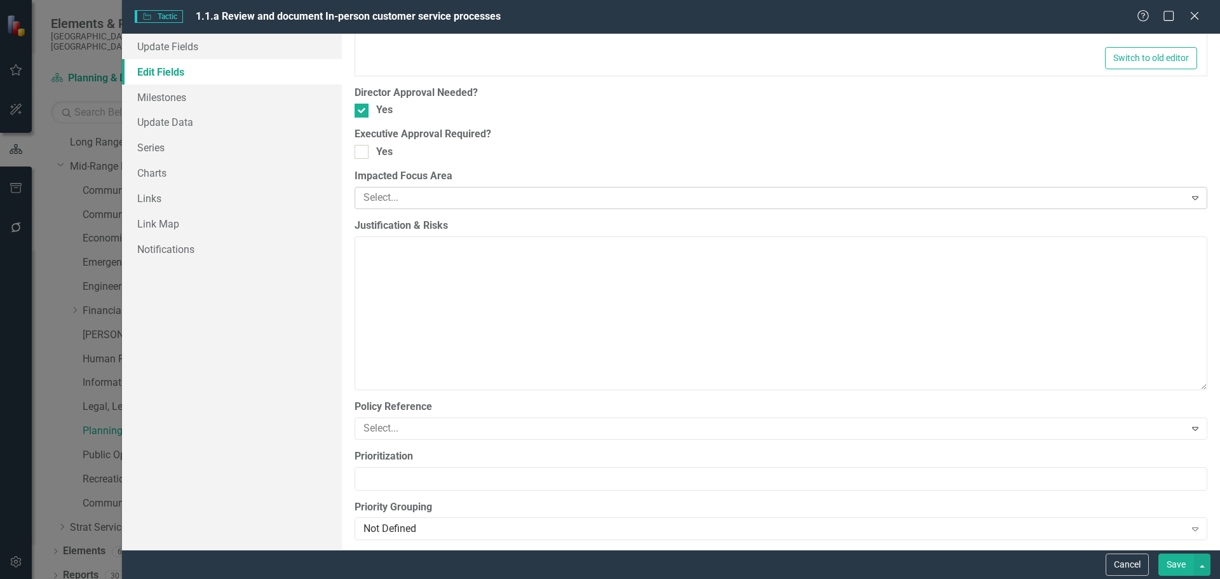
scroll to position [1589, 0]
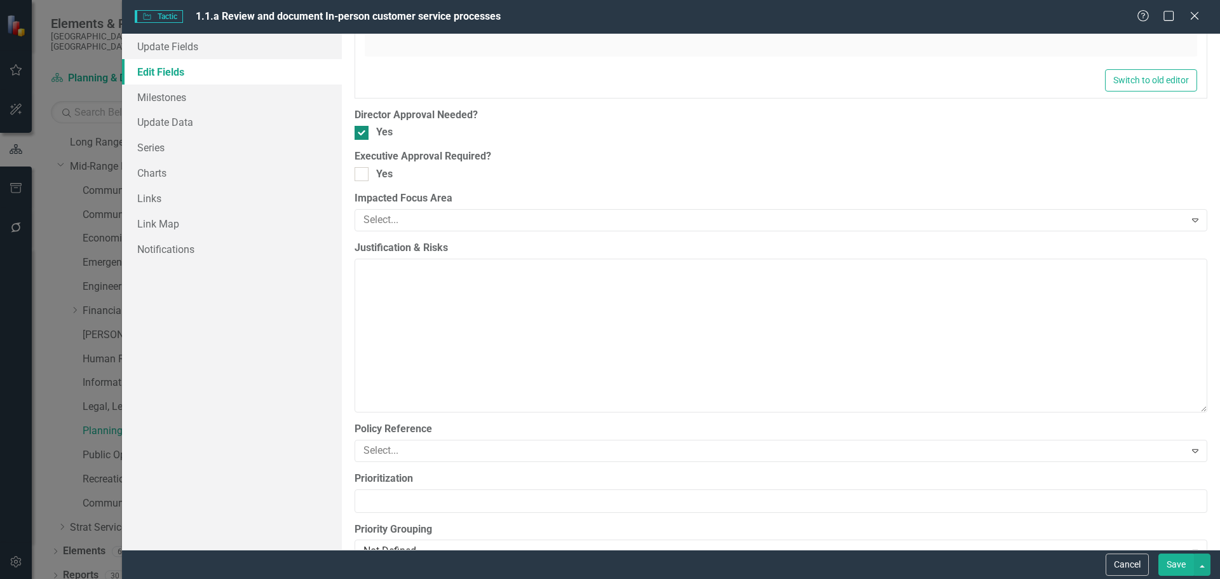
click at [365, 130] on div at bounding box center [362, 133] width 14 height 14
click at [363, 130] on input "Yes" at bounding box center [359, 130] width 8 height 8
checkbox input "false"
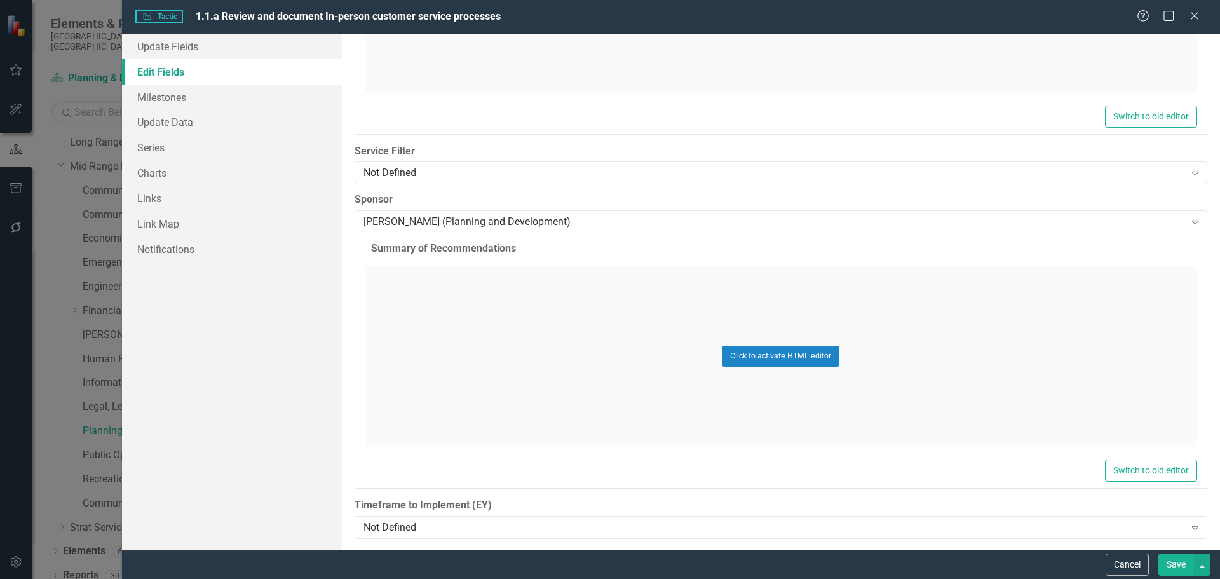
scroll to position [2422, 0]
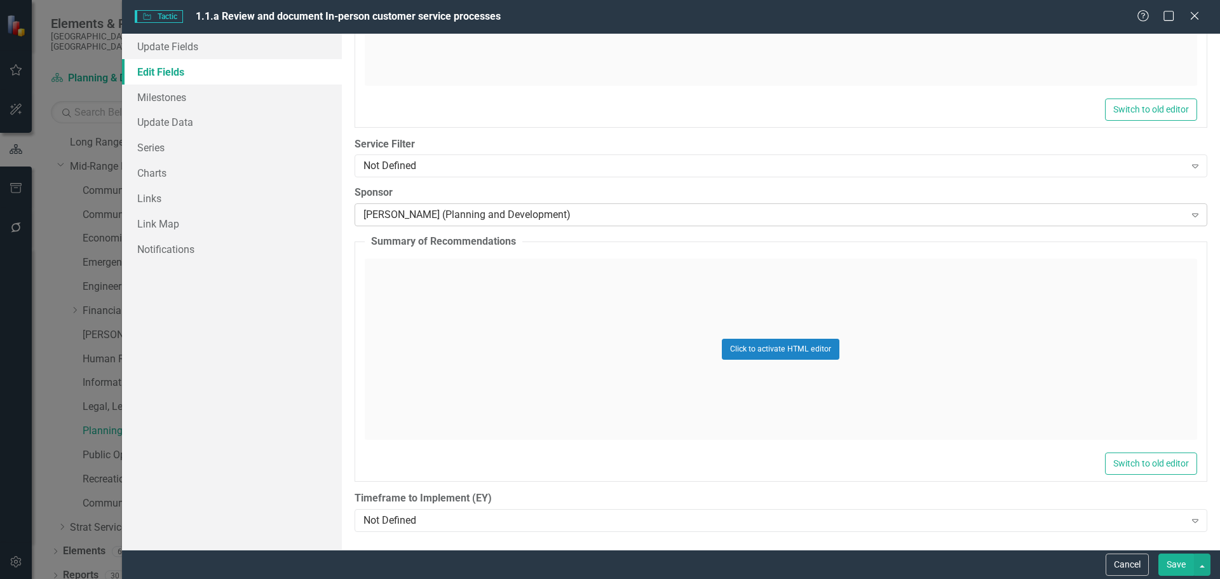
click at [433, 219] on div "[PERSON_NAME] (Planning and Development)" at bounding box center [775, 215] width 822 height 15
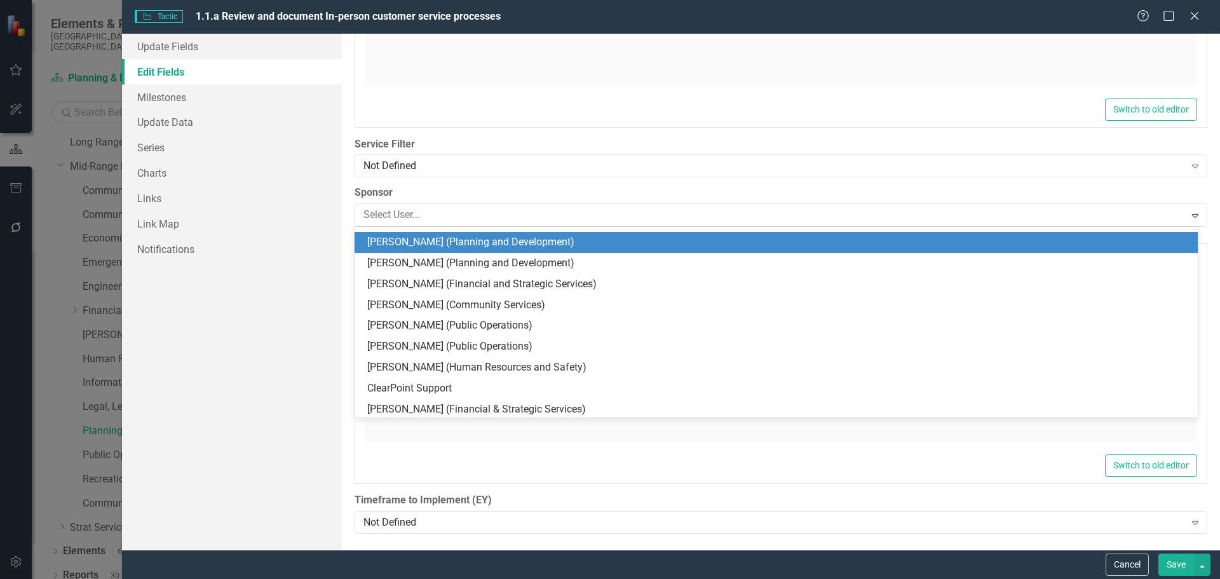
scroll to position [2421, 0]
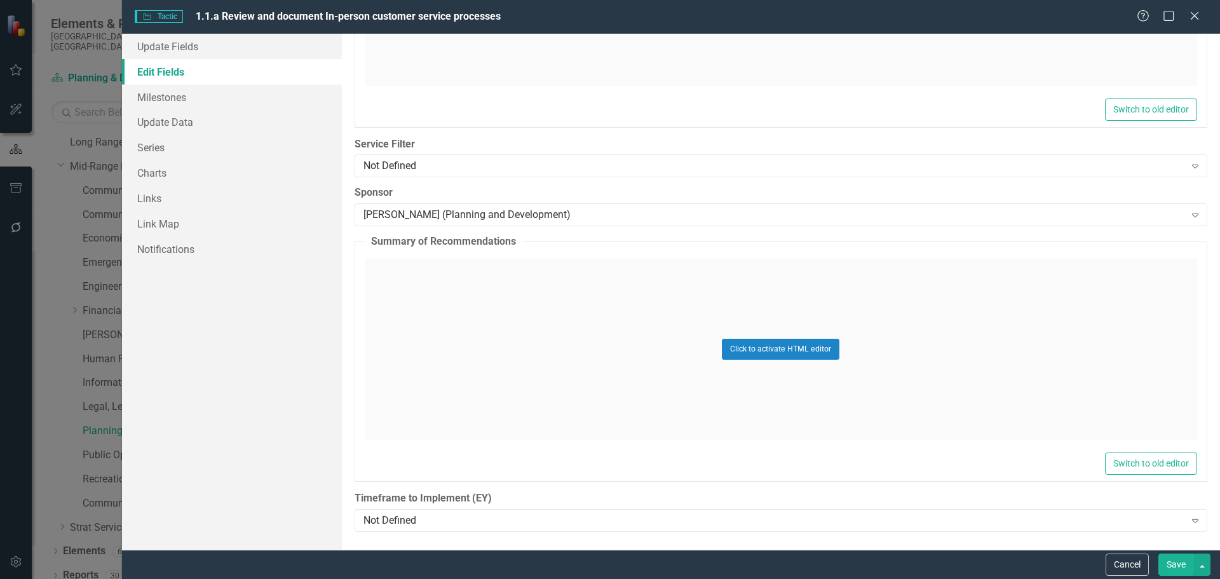
click at [371, 216] on div "[PERSON_NAME] (Planning and Development)" at bounding box center [775, 215] width 822 height 15
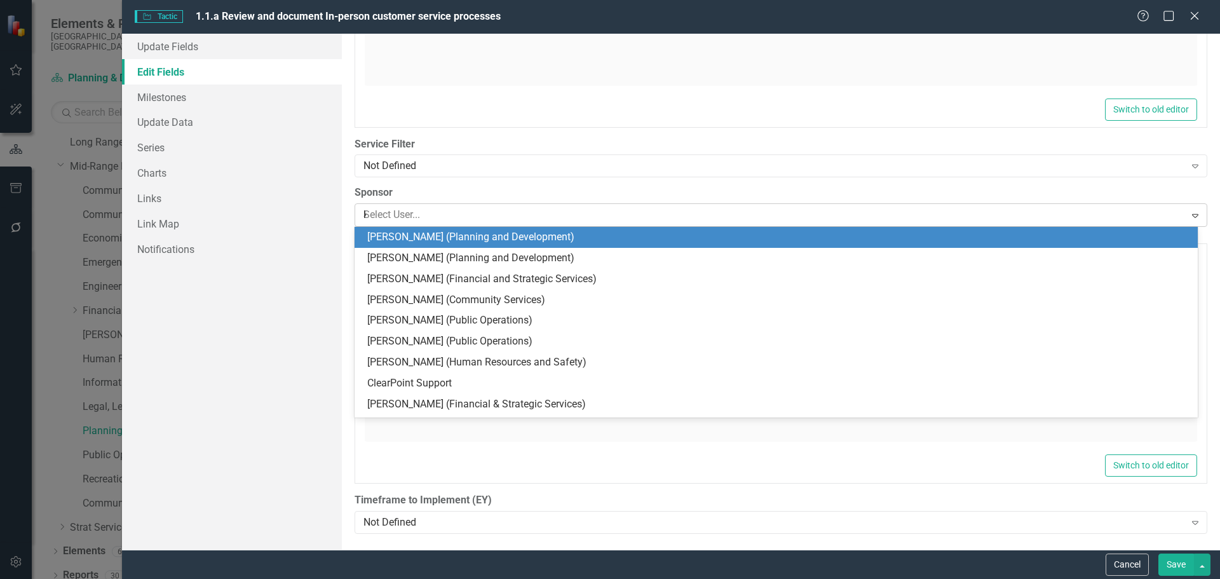
scroll to position [0, 0]
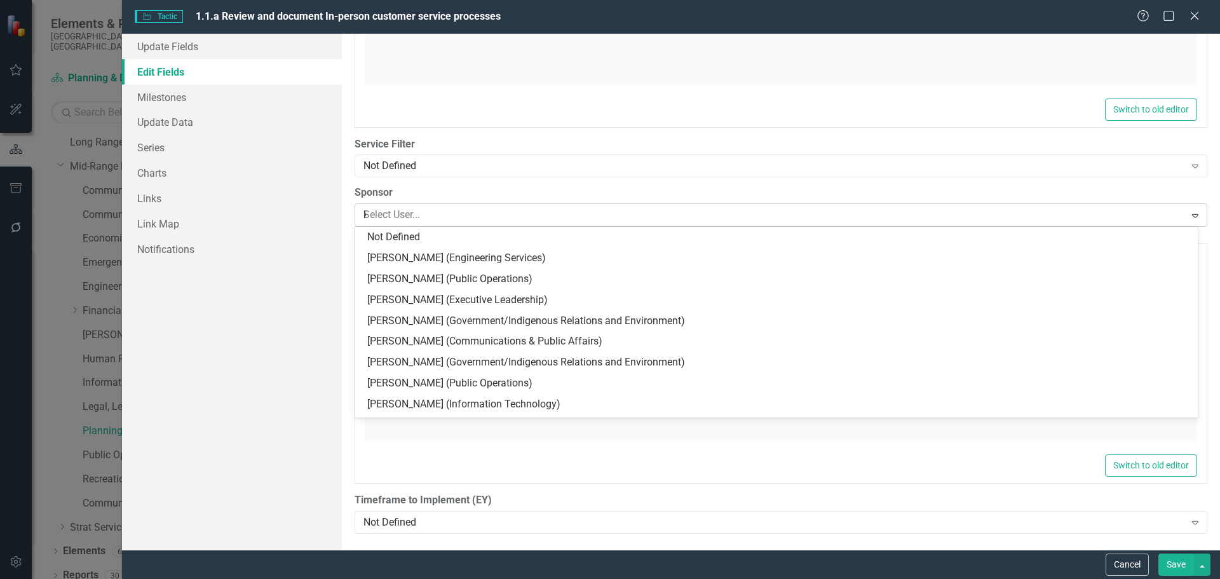
type input "kri"
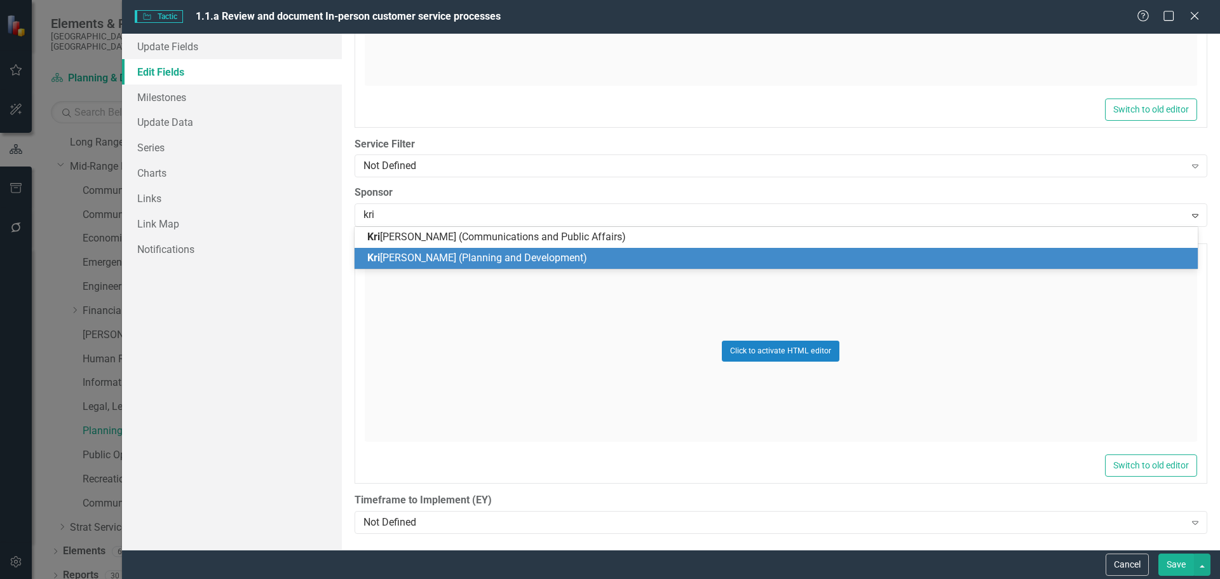
click at [375, 252] on div "Kri [PERSON_NAME] (Planning and Development)" at bounding box center [778, 258] width 823 height 15
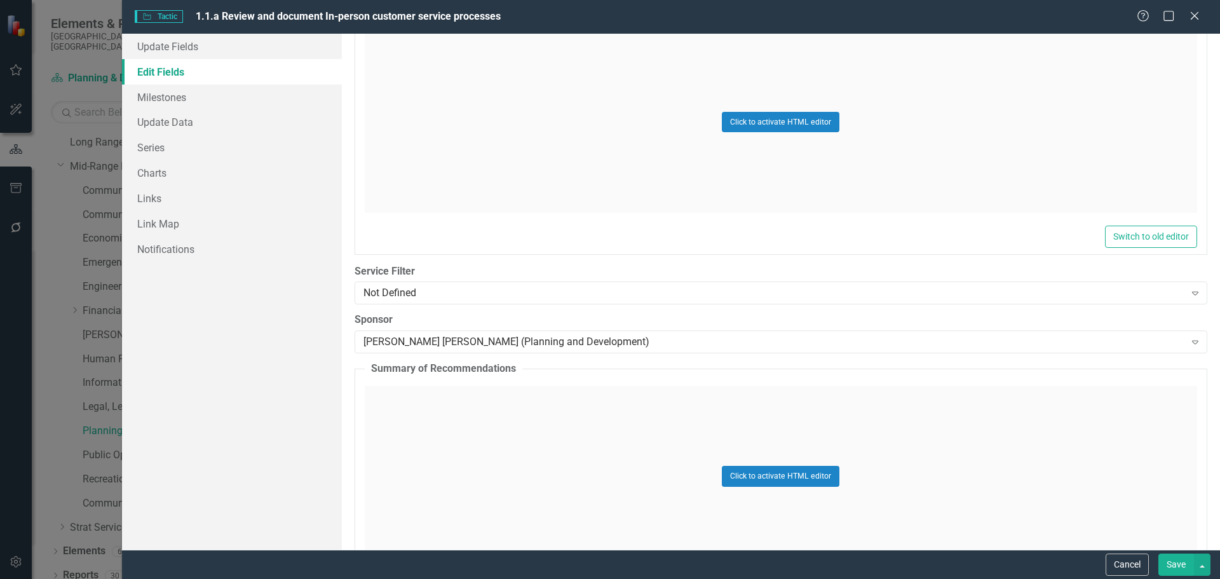
scroll to position [2231, 0]
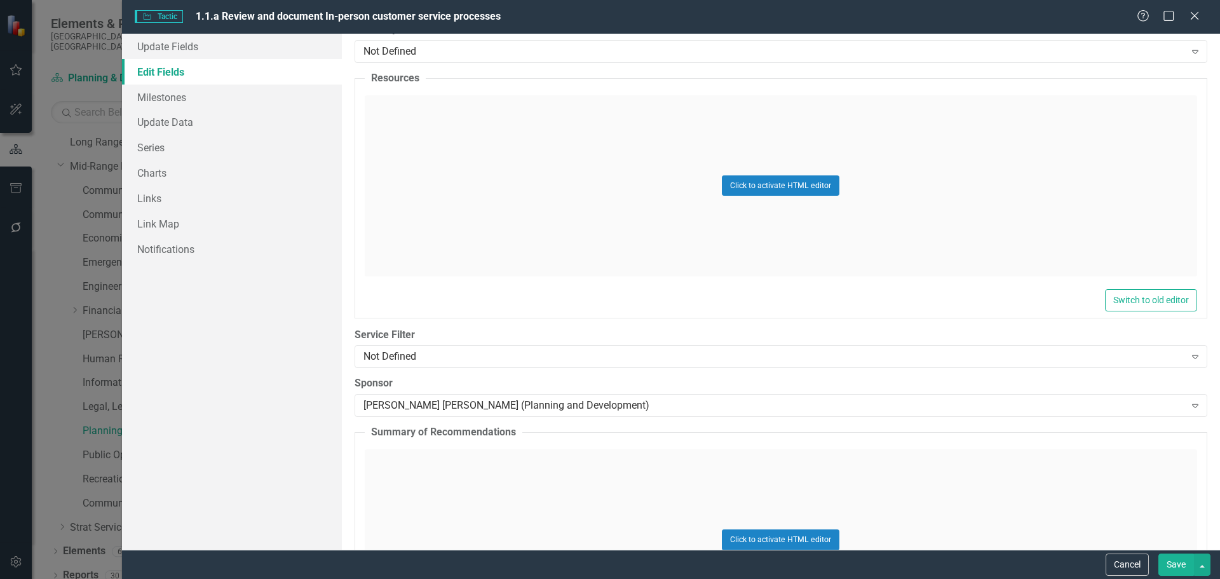
click at [813, 400] on button "Save" at bounding box center [1177, 565] width 36 height 22
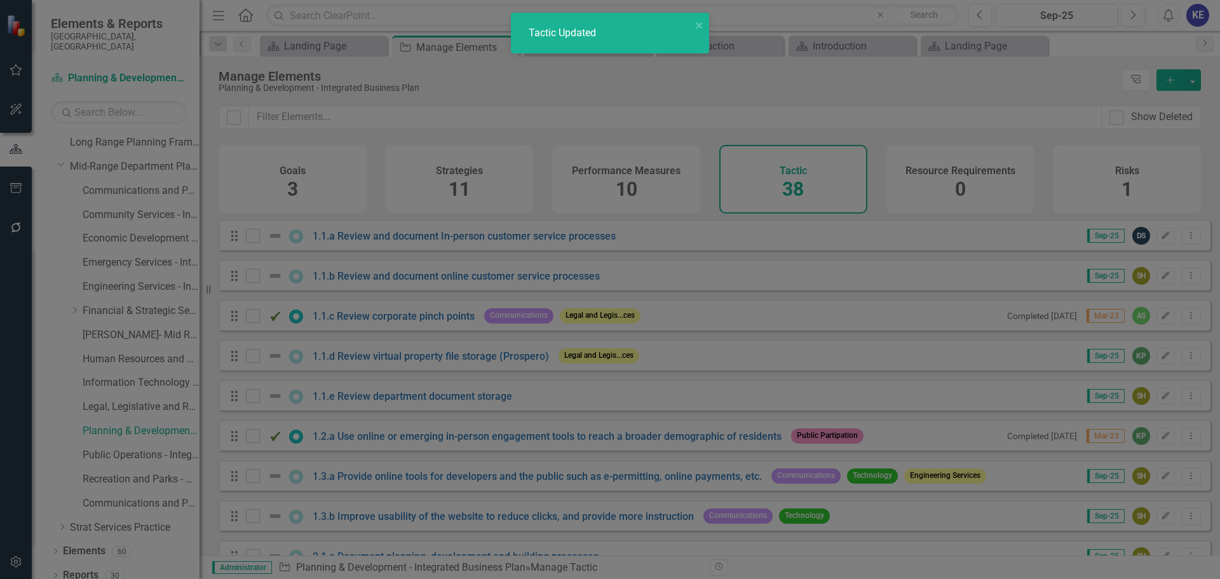
checkbox input "true"
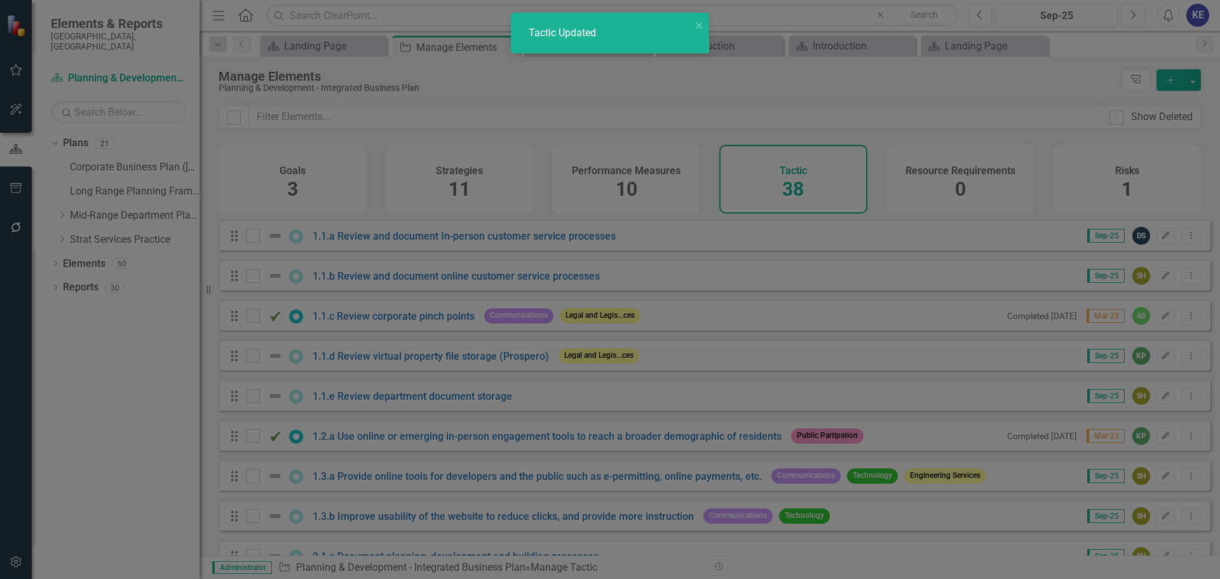
scroll to position [0, 0]
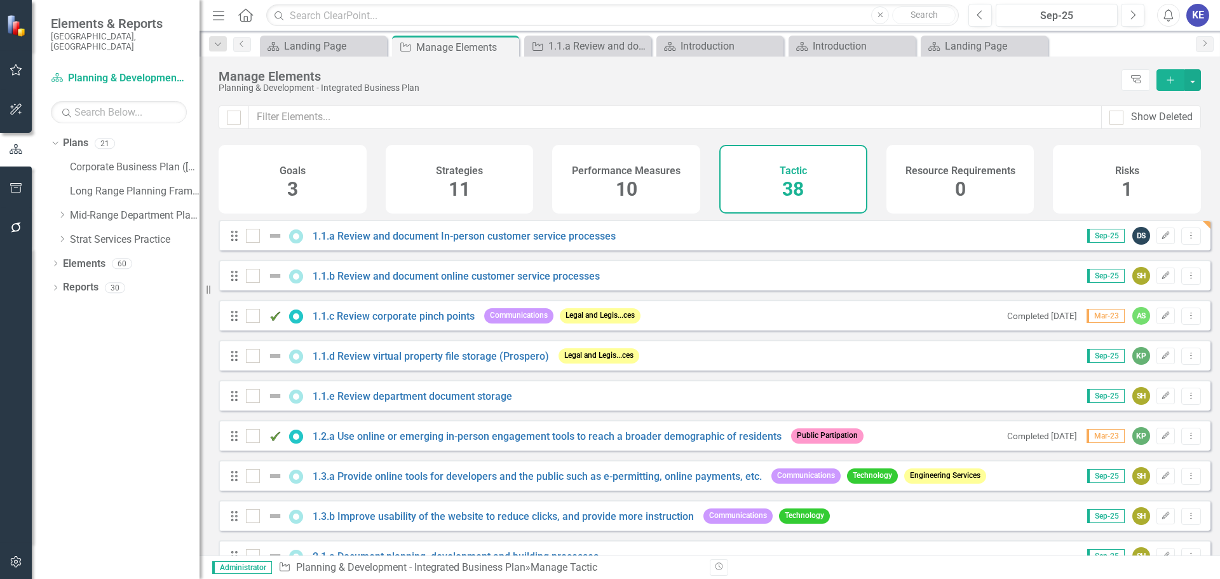
click at [643, 156] on div "Performance Measures 10" at bounding box center [626, 179] width 148 height 69
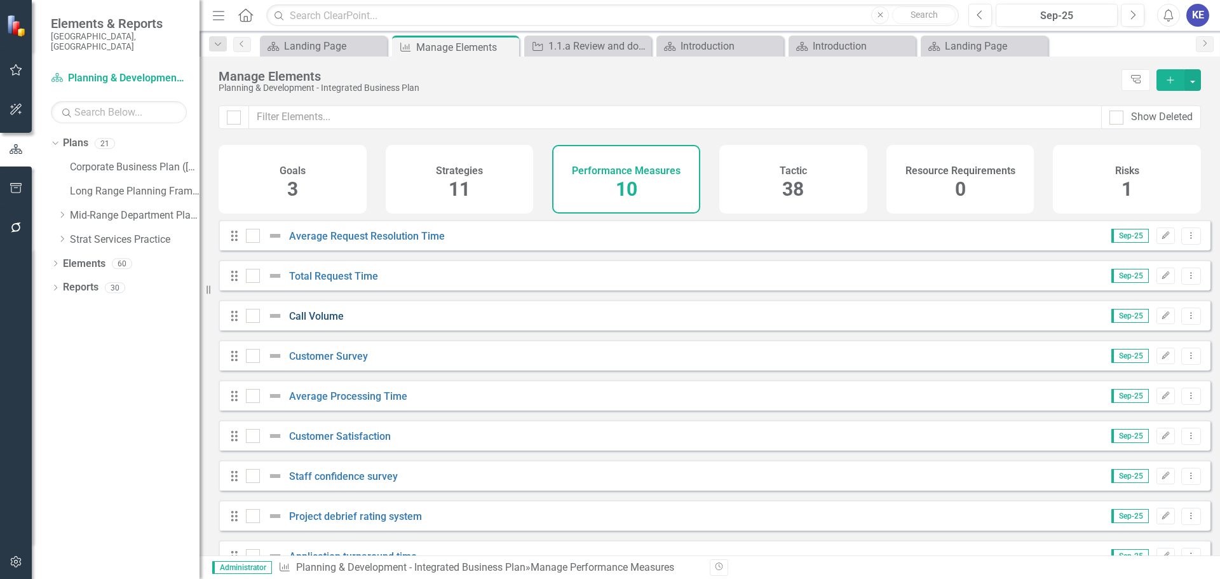
click at [321, 322] on link "Call Volume" at bounding box center [316, 316] width 55 height 12
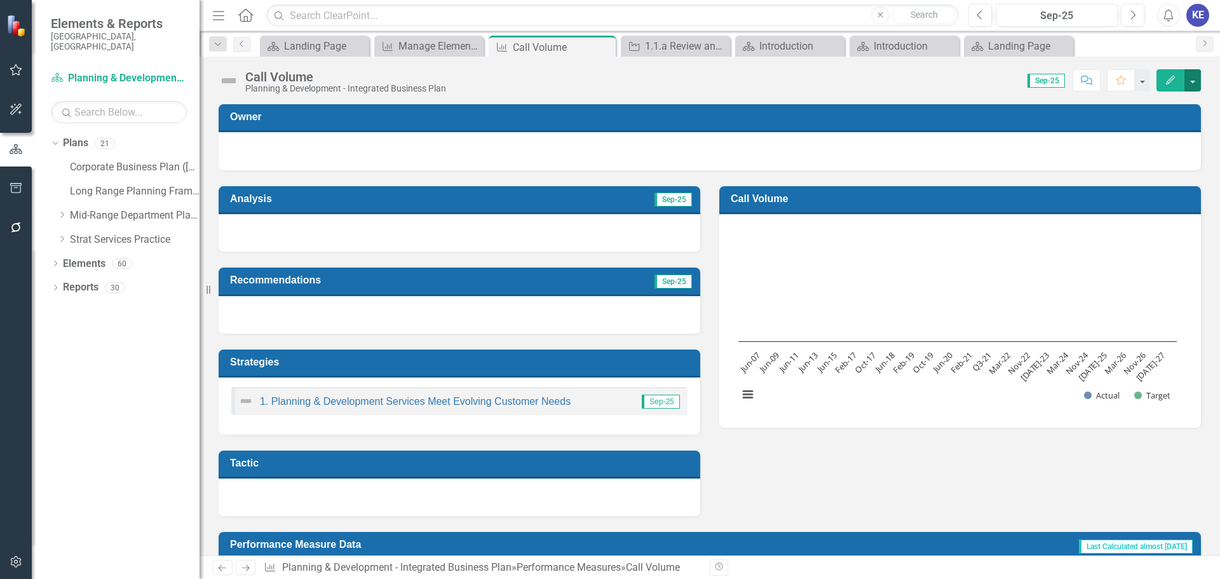
click at [813, 81] on button "button" at bounding box center [1193, 80] width 17 height 22
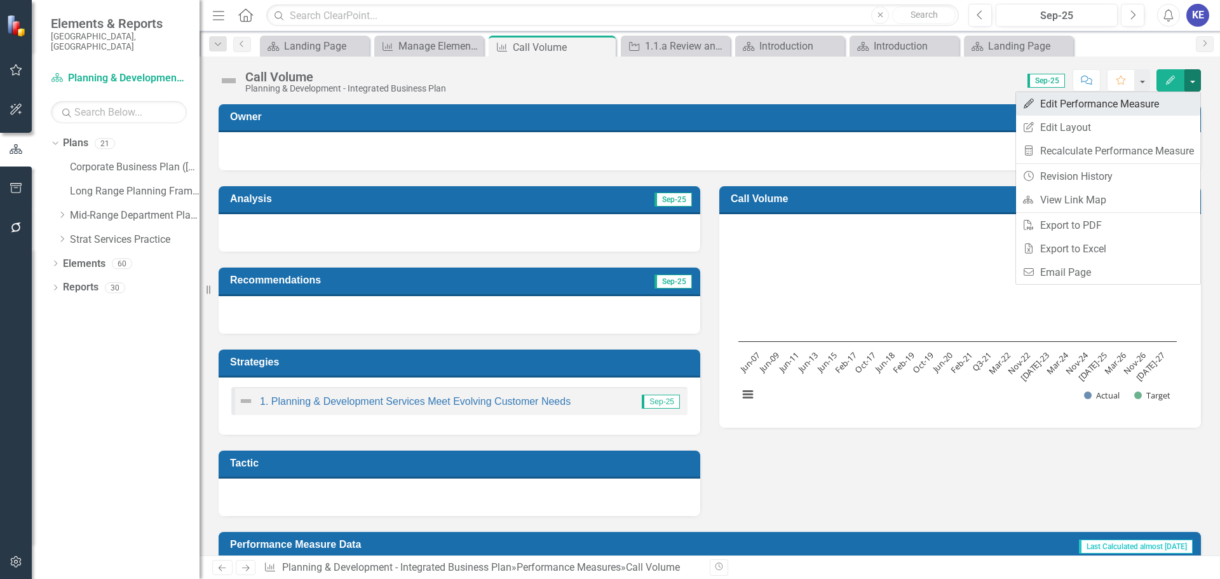
click at [813, 102] on link "Edit Edit Performance Measure" at bounding box center [1108, 104] width 184 height 24
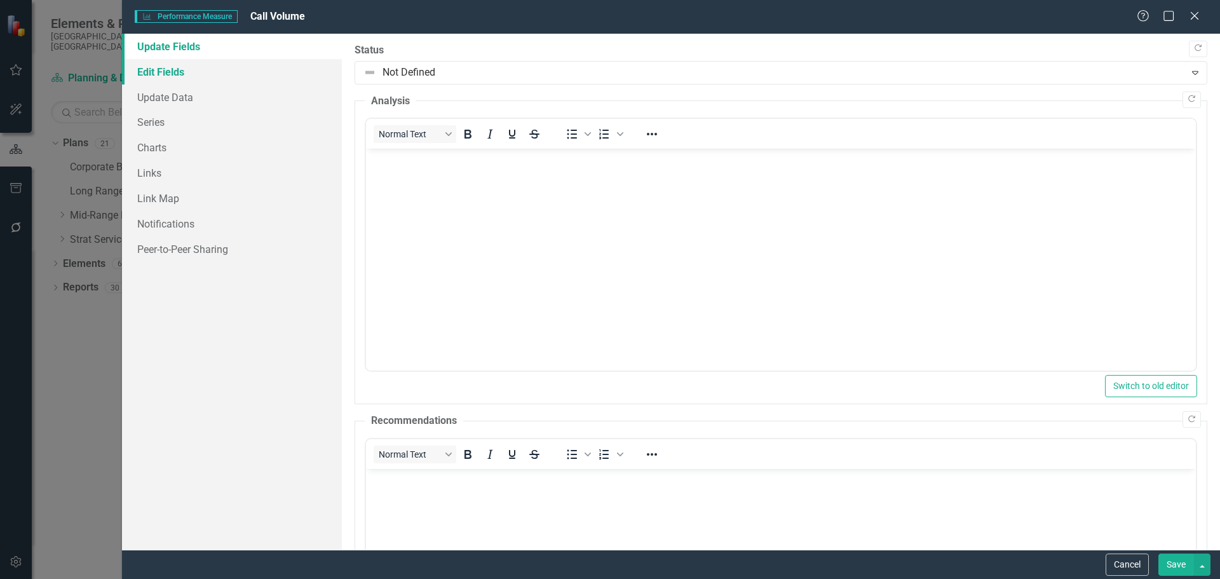
click at [153, 71] on link "Edit Fields" at bounding box center [232, 71] width 220 height 25
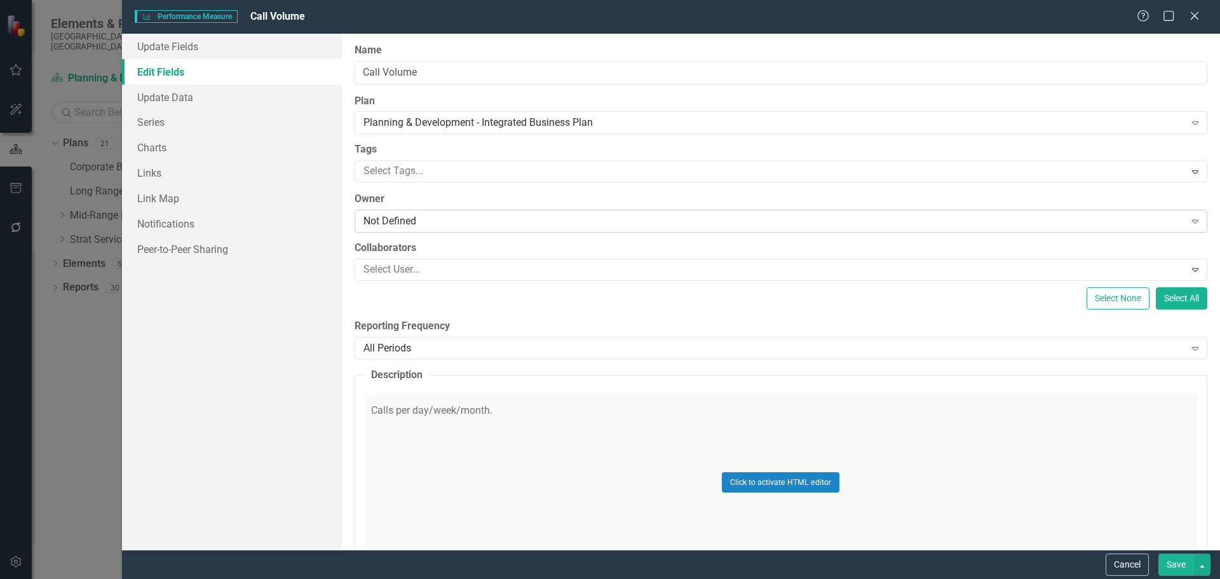
click at [407, 226] on div "Not Defined" at bounding box center [775, 221] width 822 height 15
click at [342, 221] on div "ClearPoint Can Do More! How ClearPoint Can Help Close Enterprise plans can auto…" at bounding box center [781, 292] width 878 height 516
click at [813, 15] on icon "Close" at bounding box center [1195, 16] width 16 height 12
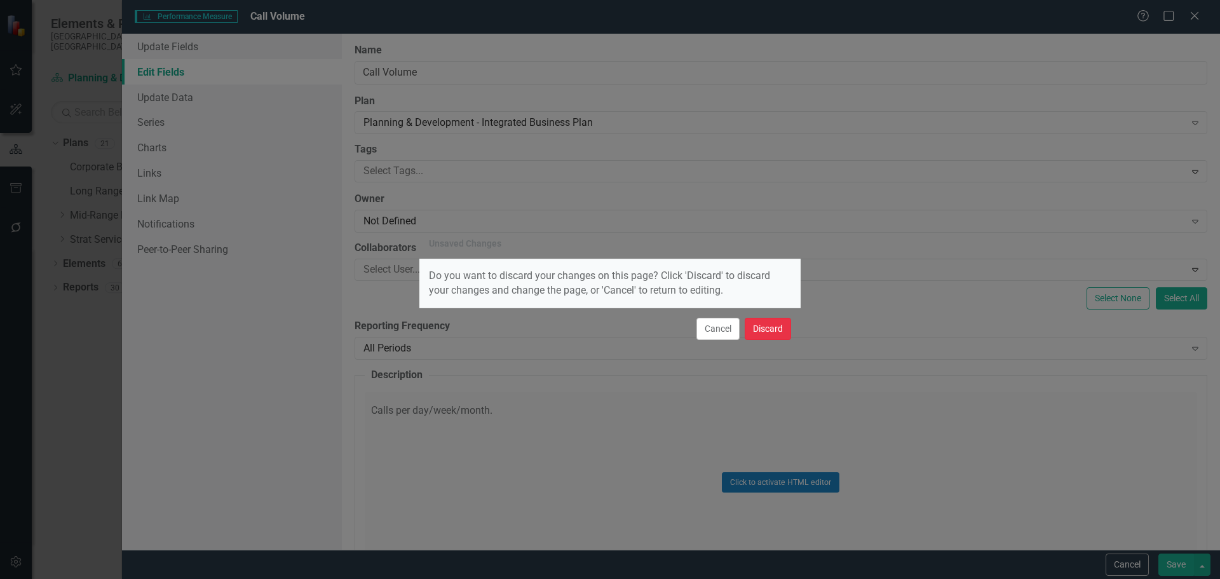
click at [756, 320] on button "Discard" at bounding box center [768, 329] width 46 height 22
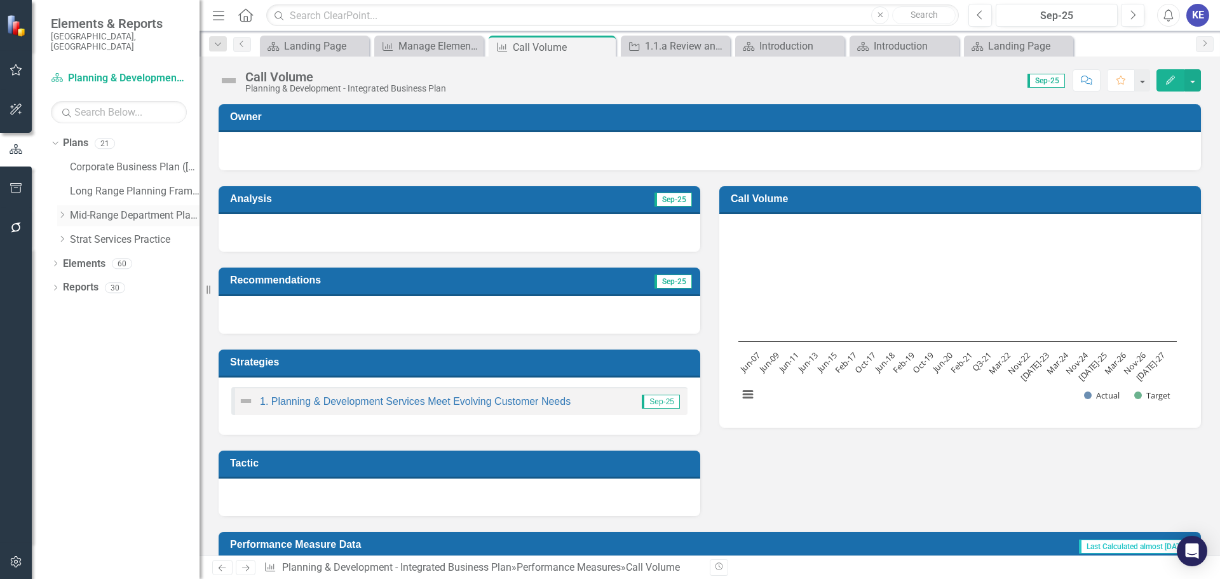
click at [68, 210] on div "Dropdown" at bounding box center [63, 215] width 13 height 11
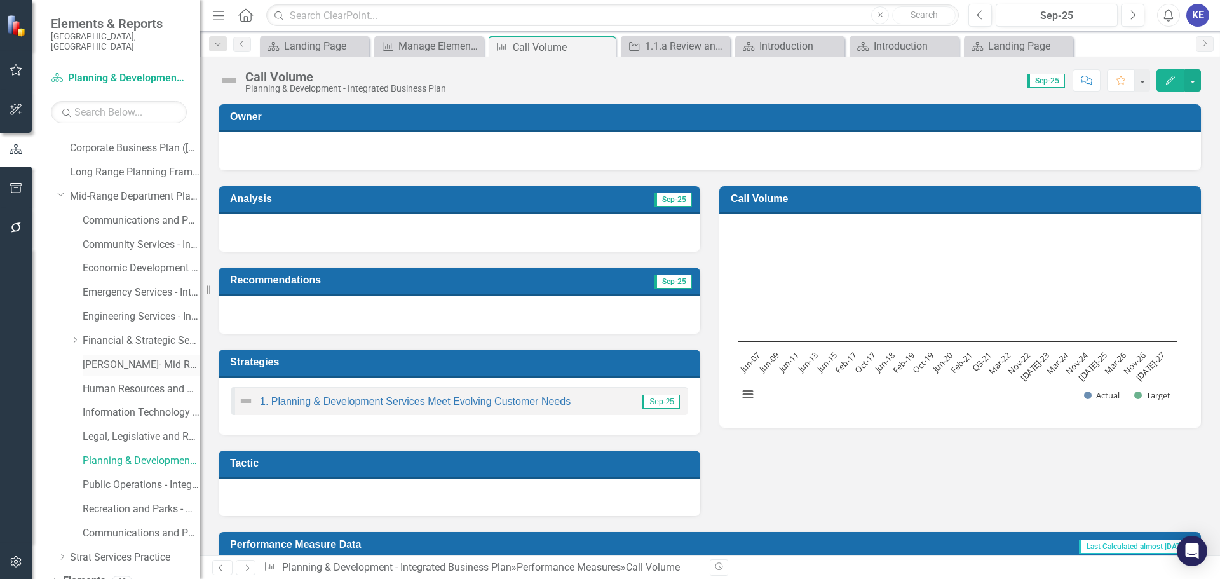
scroll to position [49, 0]
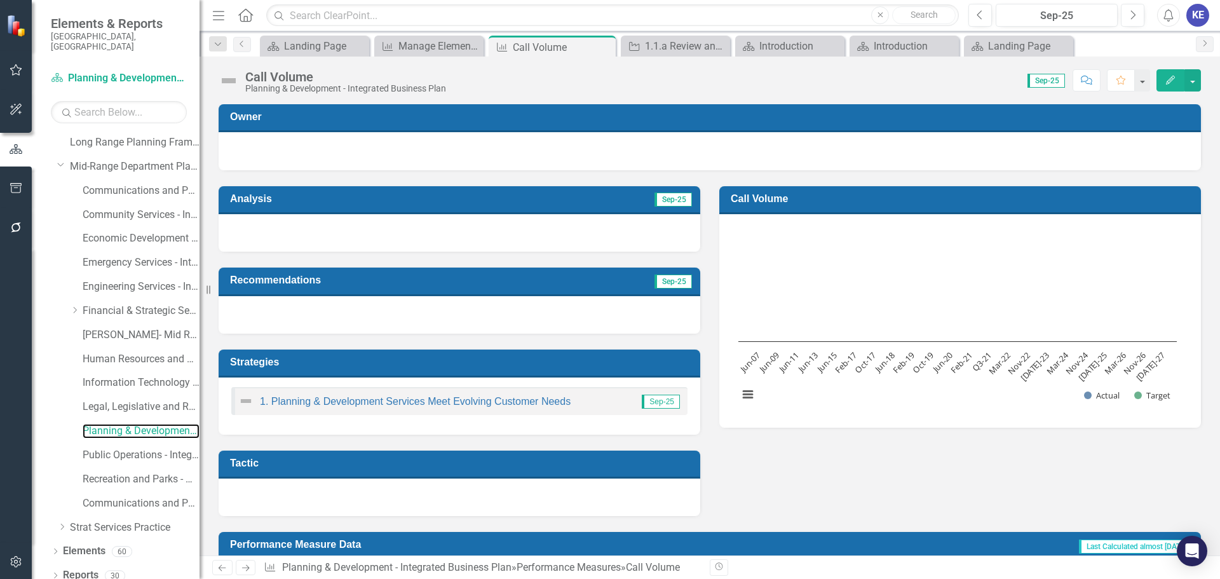
click at [138, 400] on link "Planning & Development - Integrated Business Plan" at bounding box center [141, 431] width 117 height 15
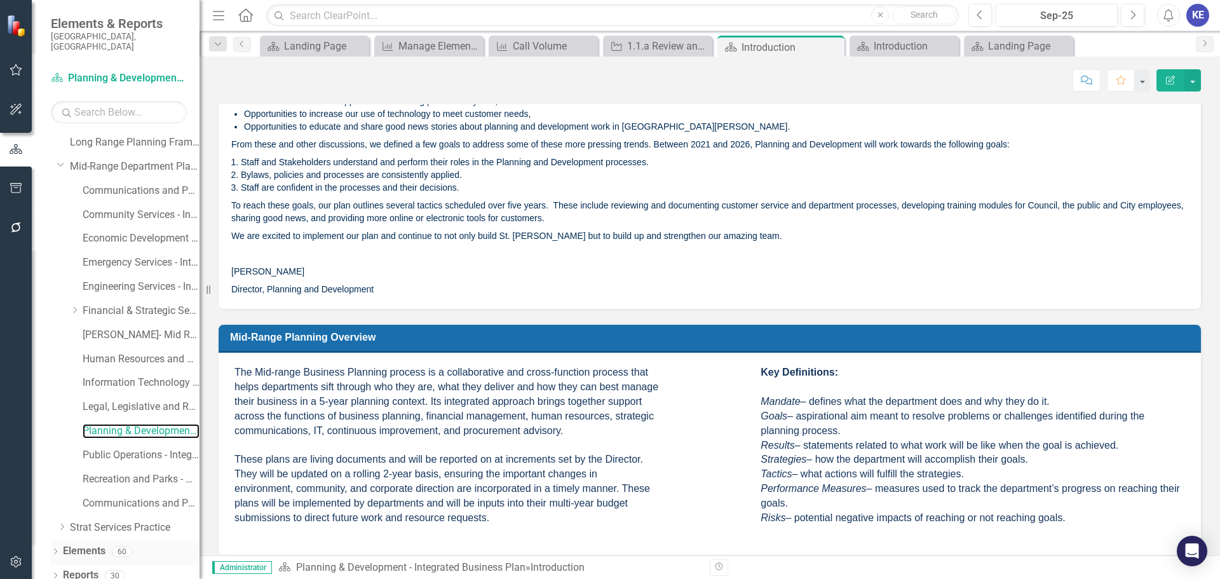
scroll to position [127, 0]
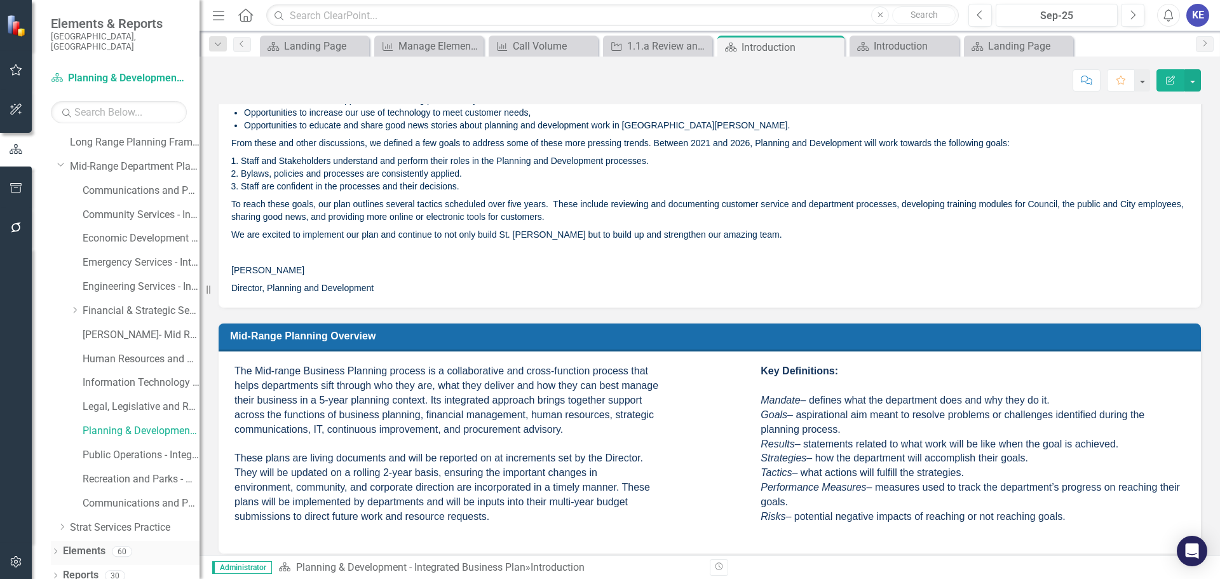
click at [91, 400] on link "Elements" at bounding box center [84, 551] width 43 height 15
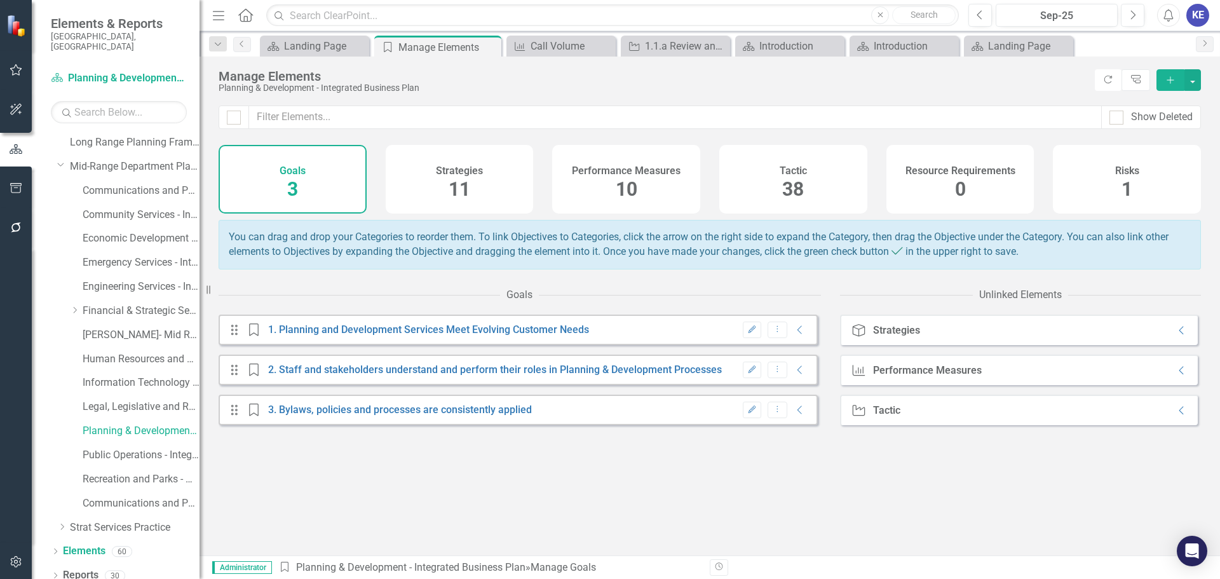
click at [357, 400] on div "Drag Goal 1. Planning and Development Services Meet Evolving Customer Needs Edi…" at bounding box center [520, 435] width 603 height 241
click at [71, 160] on link "Corporate Business Plan ([DATE]-[DATE])" at bounding box center [135, 167] width 130 height 15
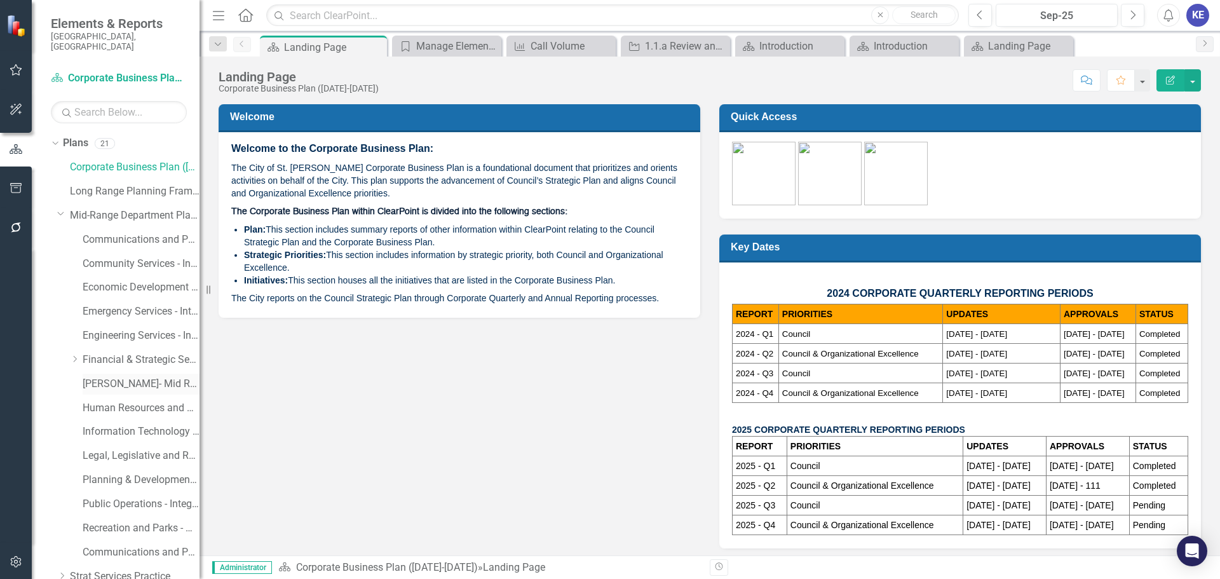
click at [121, 377] on link "[PERSON_NAME]- Mid Range Business Plan" at bounding box center [141, 384] width 117 height 15
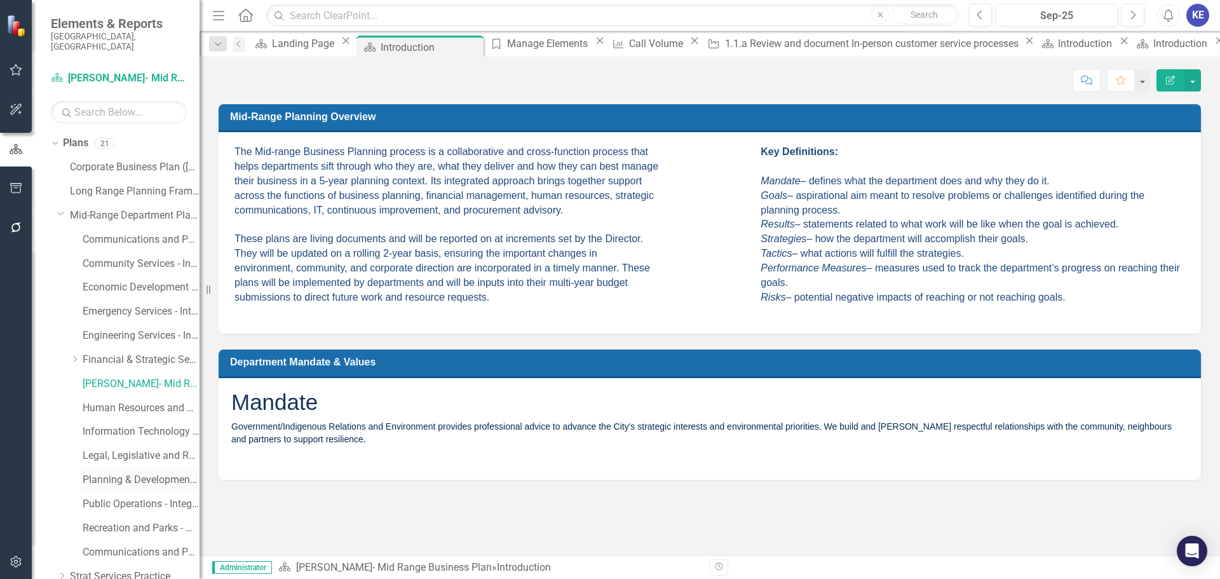
click at [149, 400] on link "Planning & Development - Integrated Business Plan" at bounding box center [141, 480] width 117 height 15
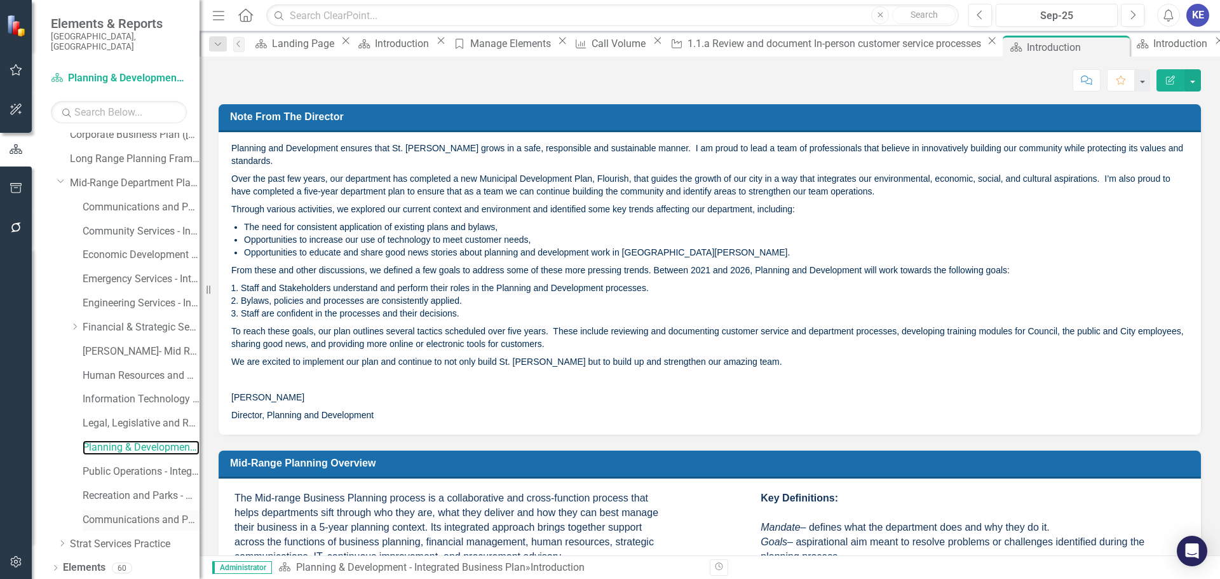
scroll to position [49, 0]
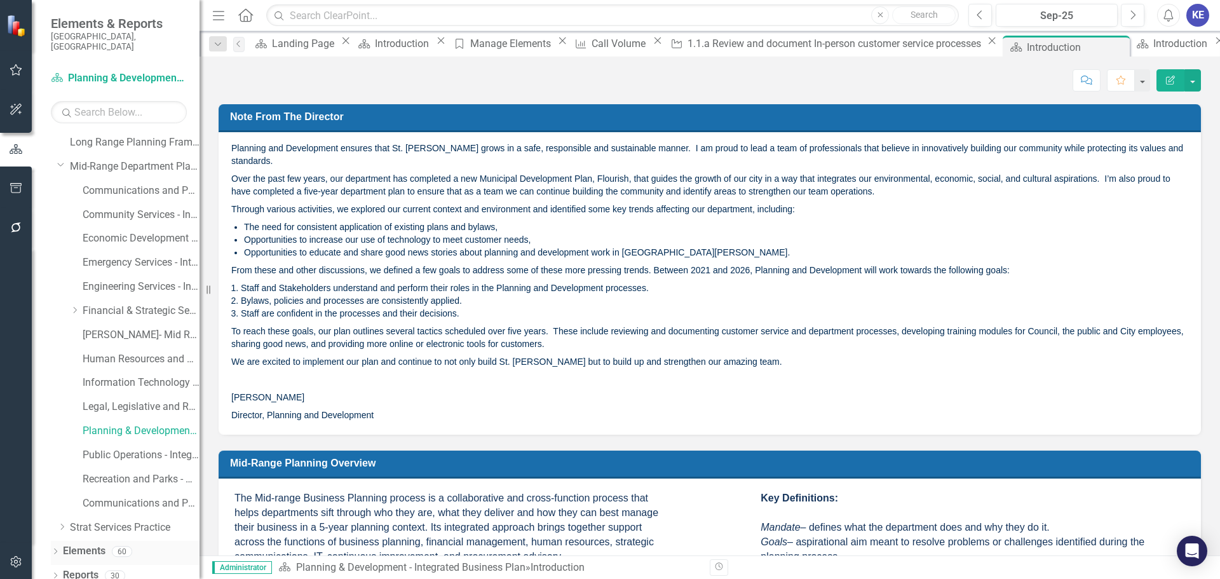
click at [80, 400] on div "Elements" at bounding box center [84, 551] width 43 height 21
click at [79, 400] on link "Elements" at bounding box center [84, 551] width 43 height 15
